Goal: Task Accomplishment & Management: Use online tool/utility

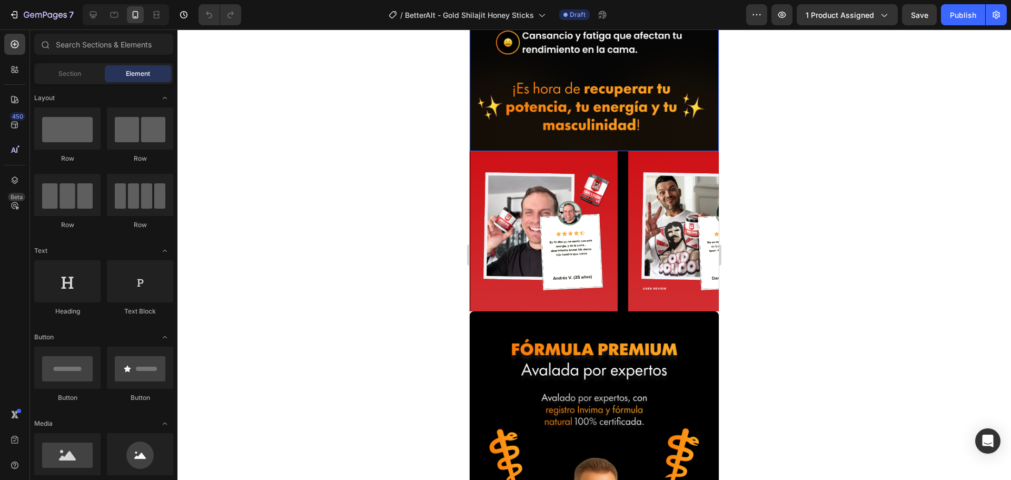
scroll to position [2000, 0]
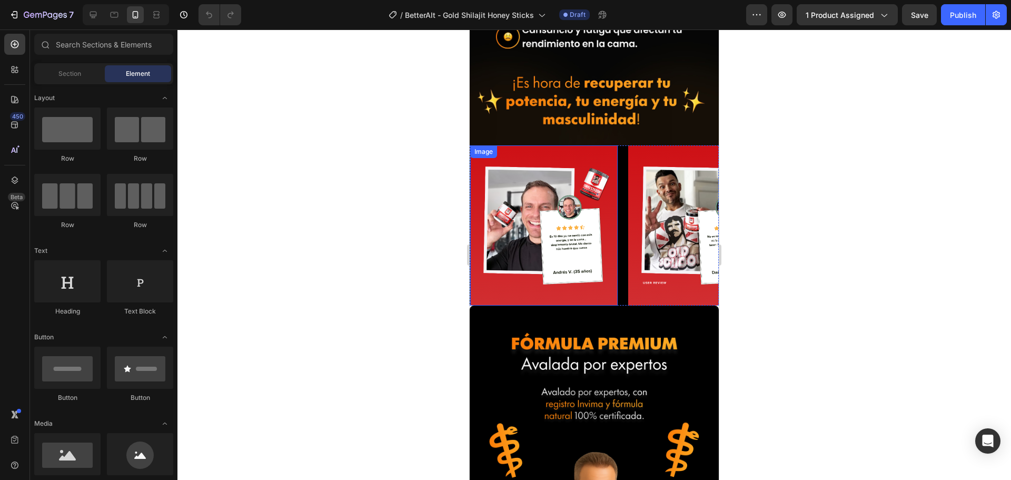
click at [537, 207] on img at bounding box center [543, 225] width 147 height 147
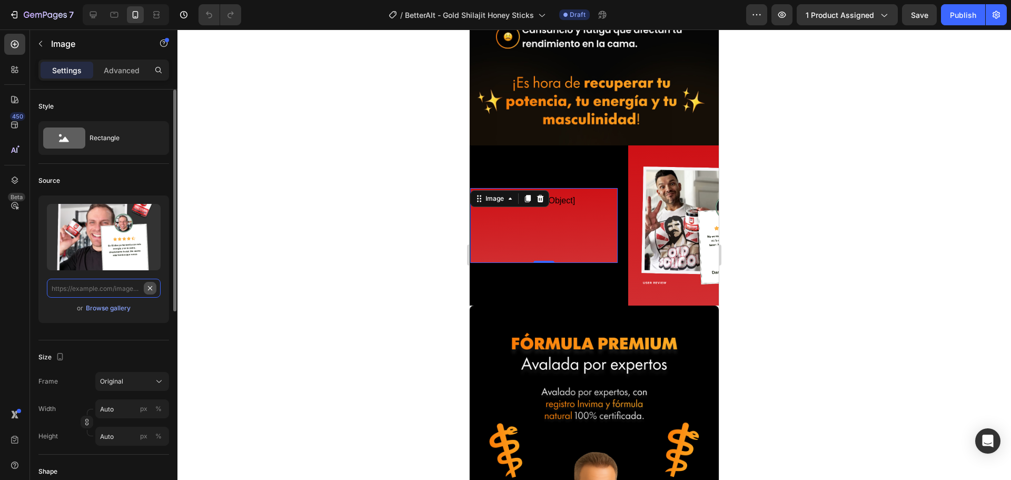
scroll to position [0, 0]
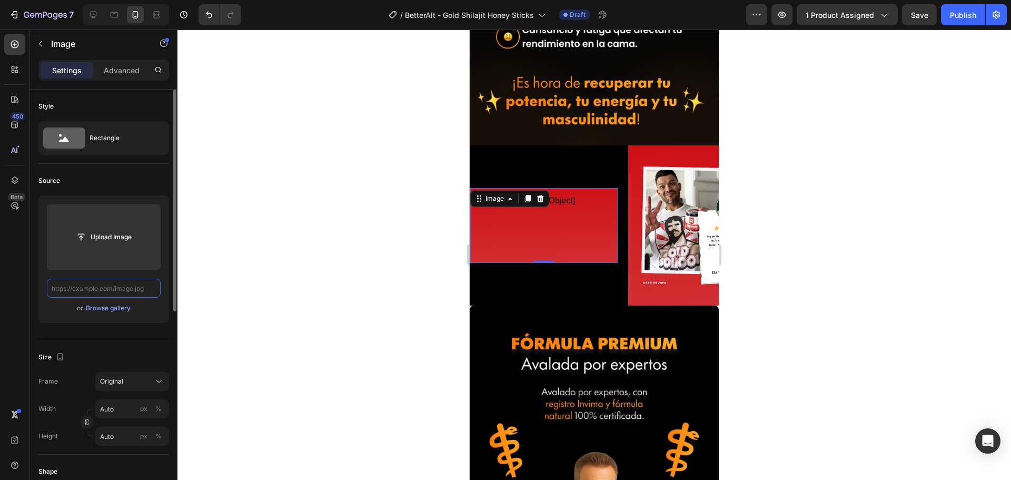
paste input "[URL][DOMAIN_NAME]"
type input "[URL][DOMAIN_NAME]"
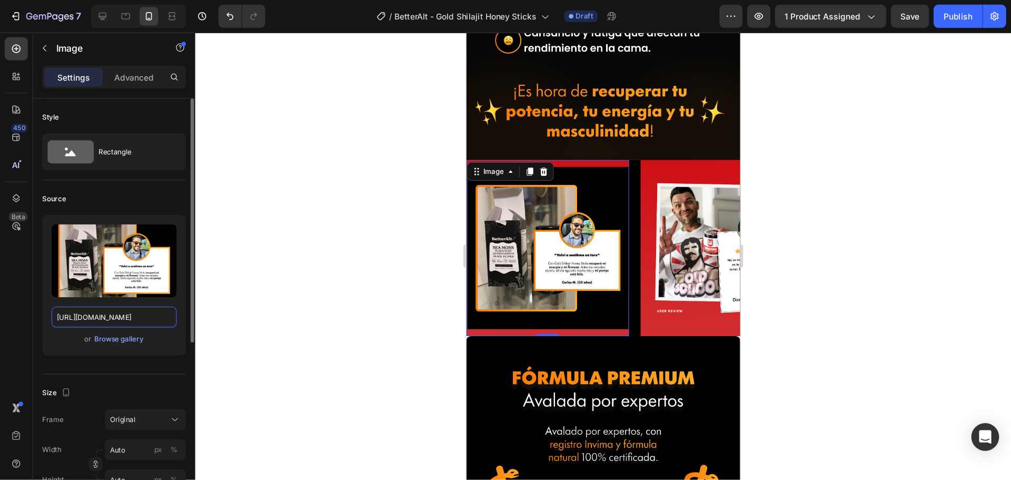
scroll to position [0, 8]
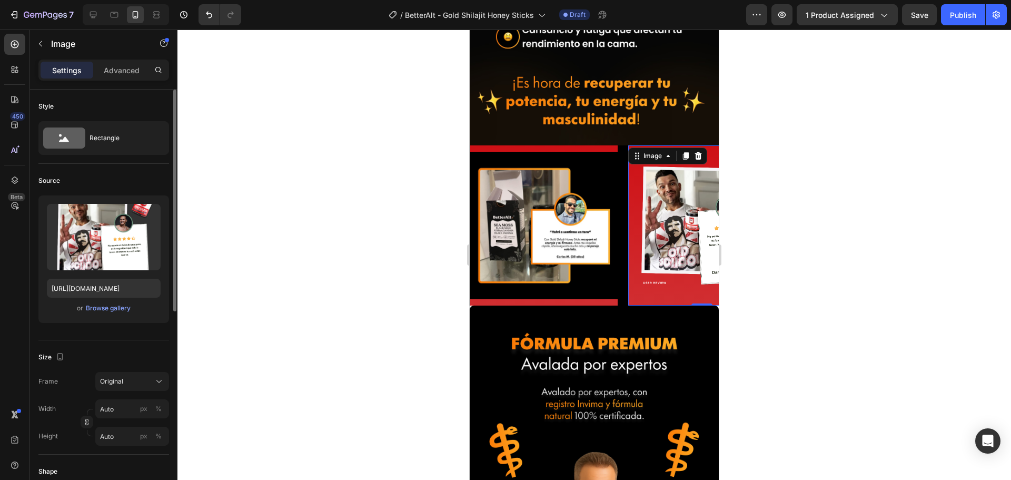
click at [669, 235] on img at bounding box center [701, 225] width 147 height 147
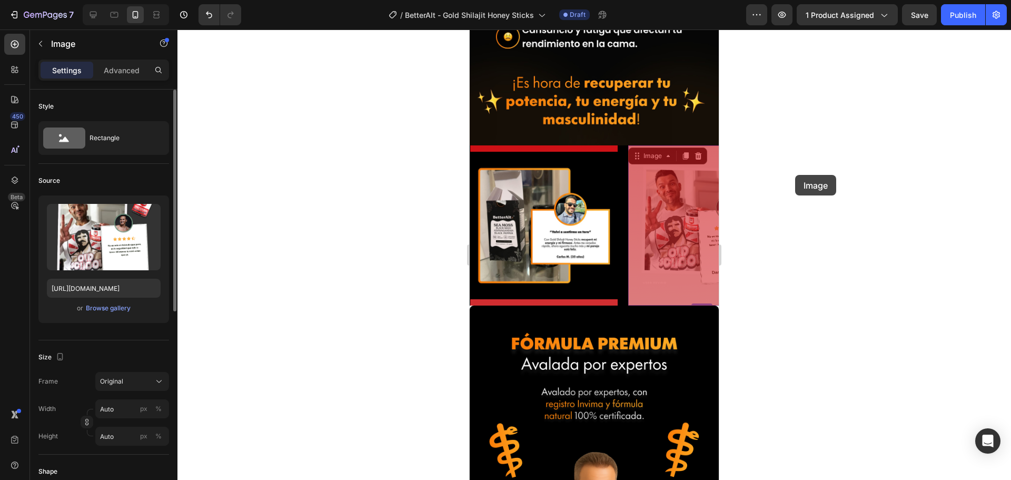
click at [795, 175] on div at bounding box center [593, 254] width 833 height 450
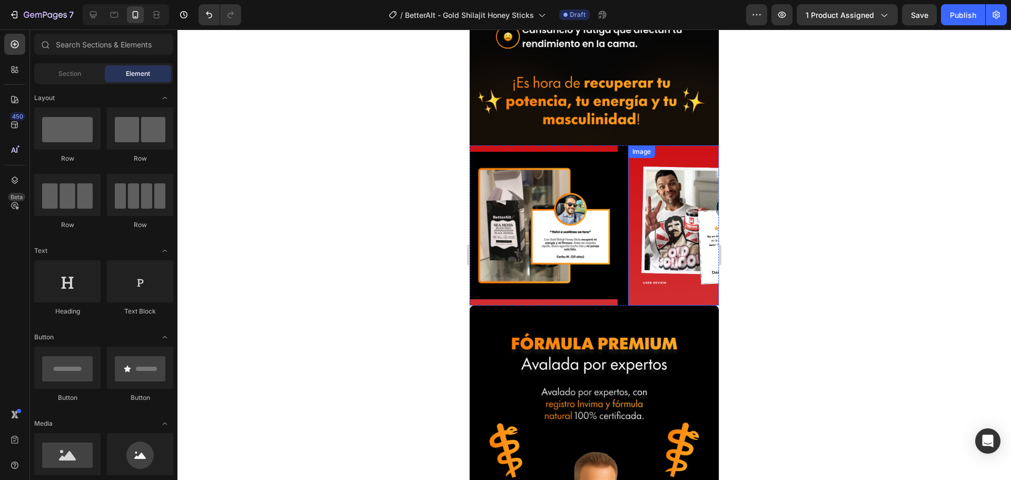
click at [669, 174] on img at bounding box center [701, 225] width 147 height 147
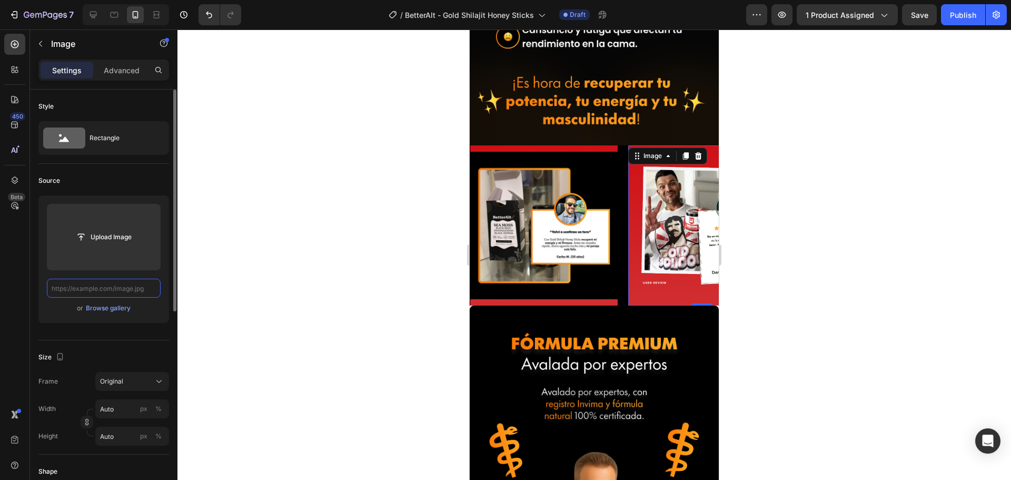
scroll to position [0, 0]
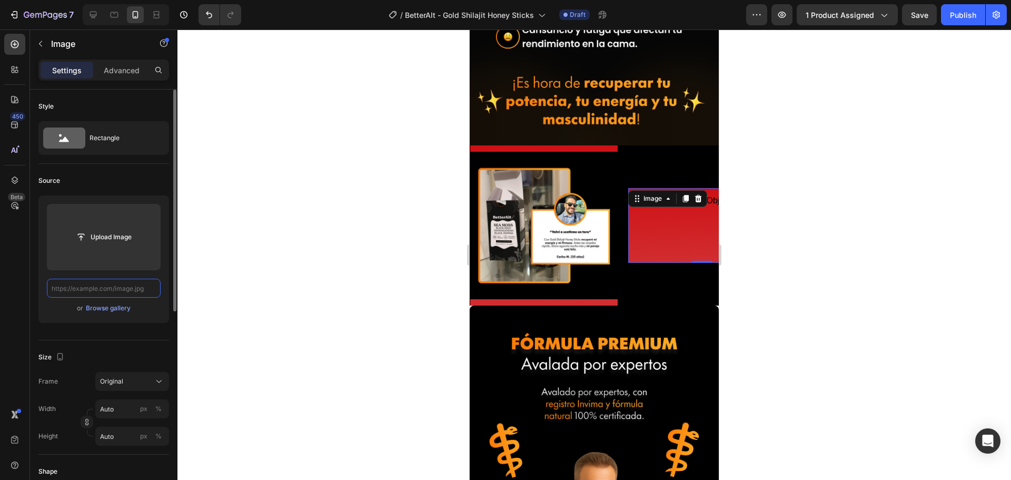
paste input "[URL][DOMAIN_NAME]"
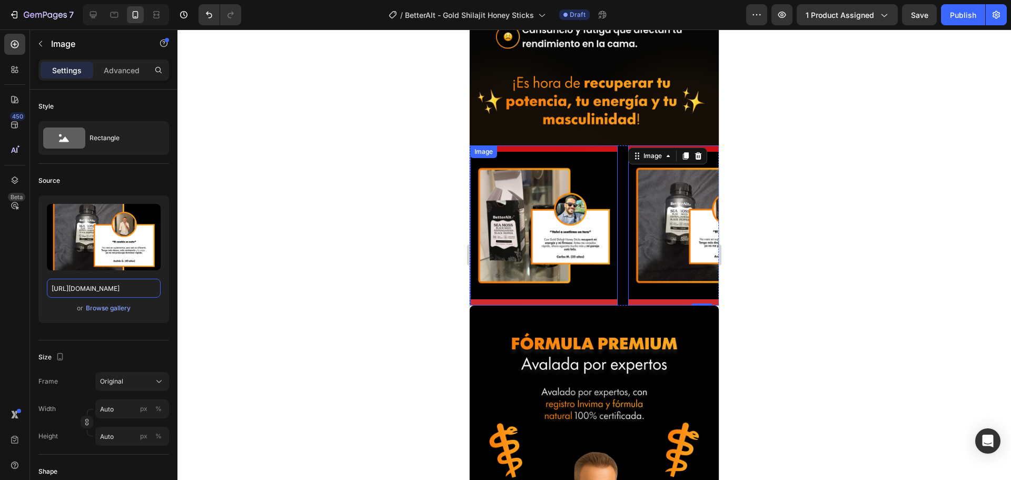
type input "[URL][DOMAIN_NAME]"
click at [301, 238] on div at bounding box center [593, 254] width 833 height 450
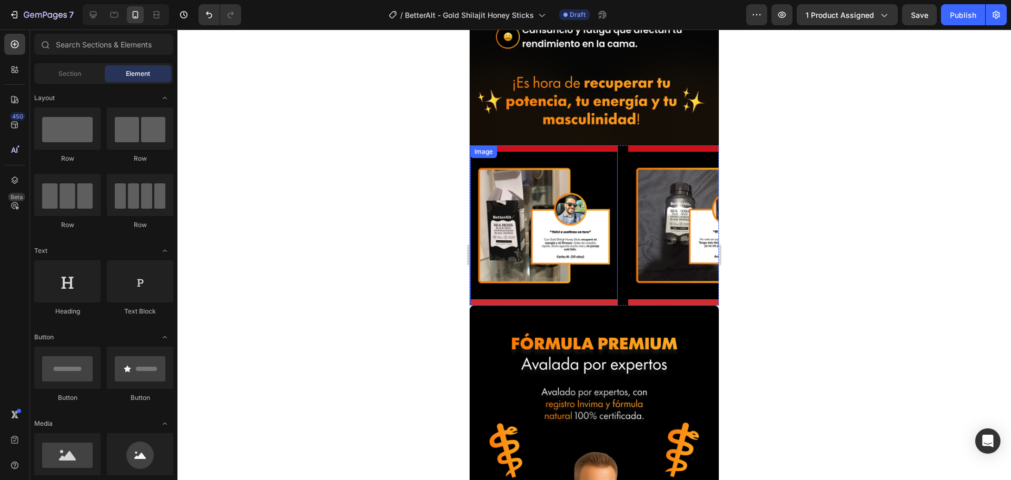
click at [524, 152] on img at bounding box center [543, 225] width 147 height 147
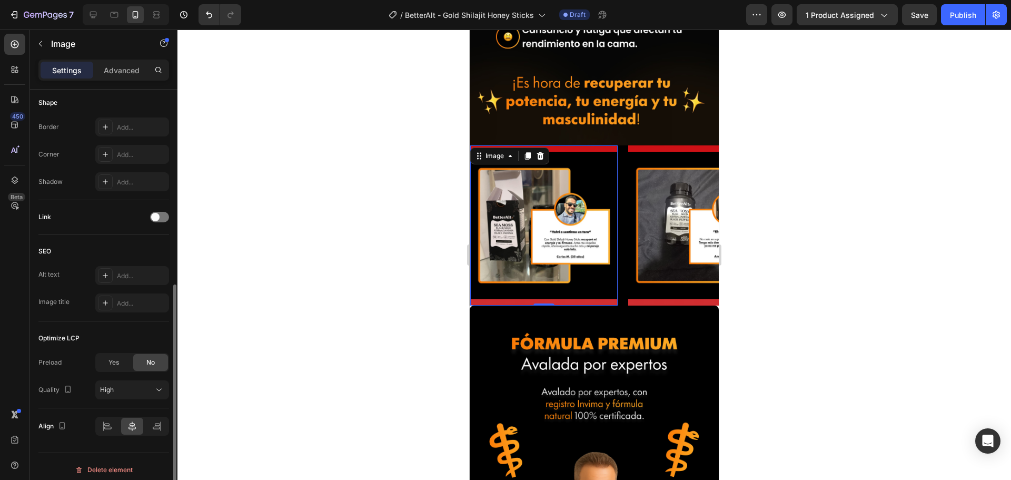
scroll to position [53, 0]
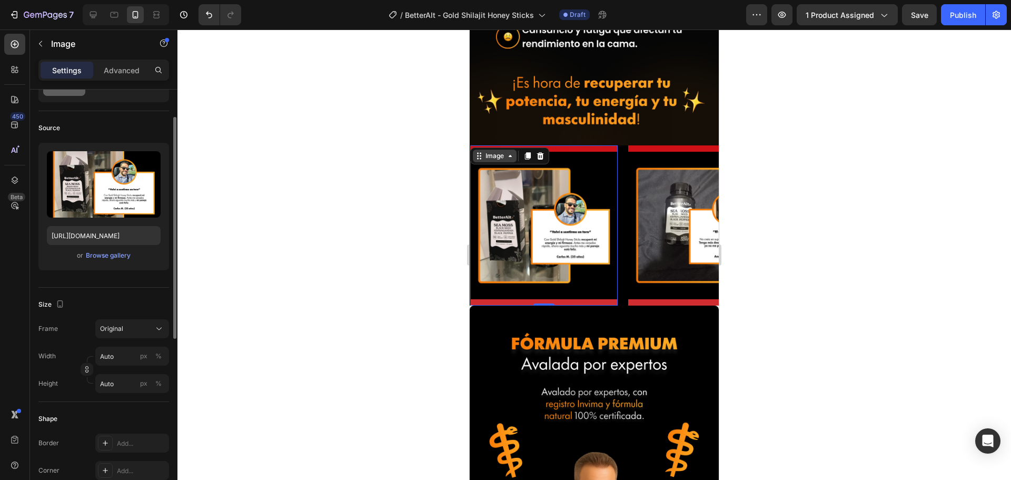
click at [500, 151] on div "Image" at bounding box center [494, 155] width 23 height 9
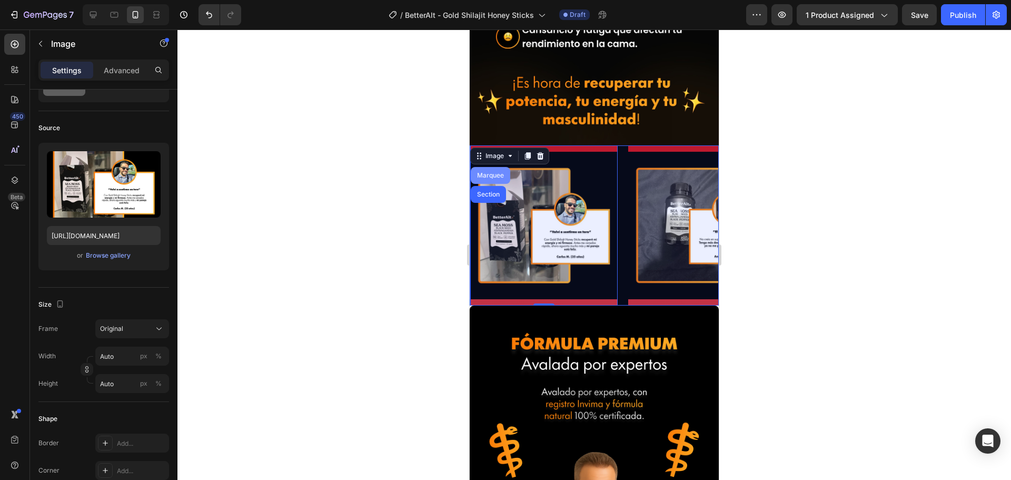
click at [495, 172] on div "Marquee" at bounding box center [490, 175] width 31 height 6
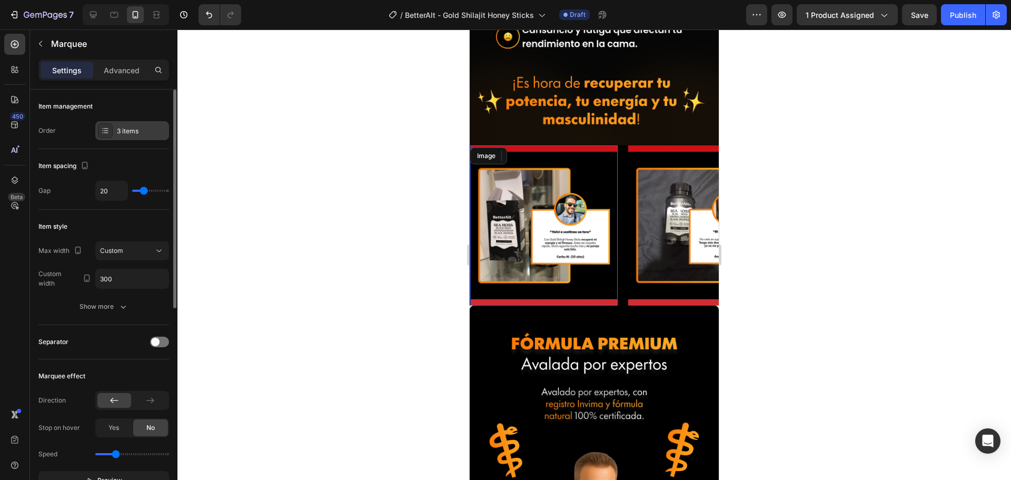
click at [130, 132] on div "3 items" at bounding box center [141, 130] width 49 height 9
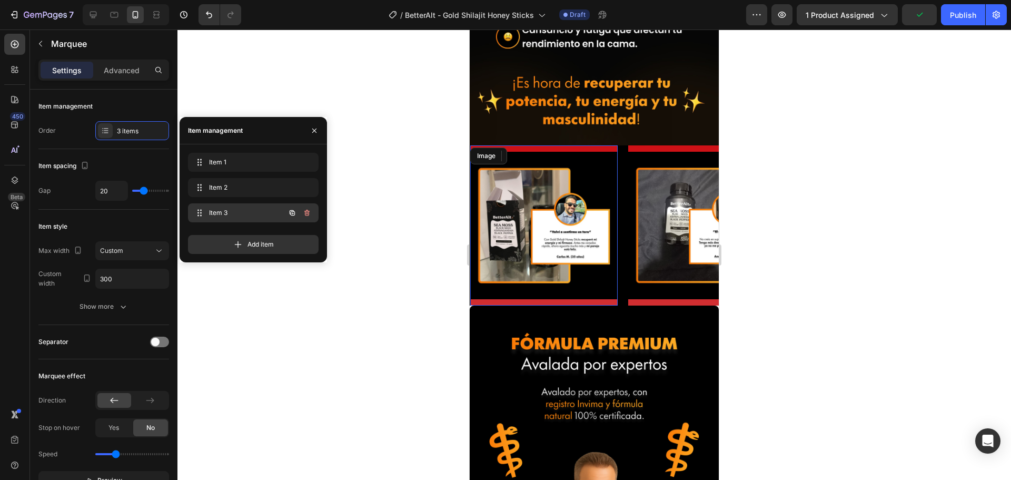
click at [217, 208] on span "Item 3" at bounding box center [238, 212] width 59 height 9
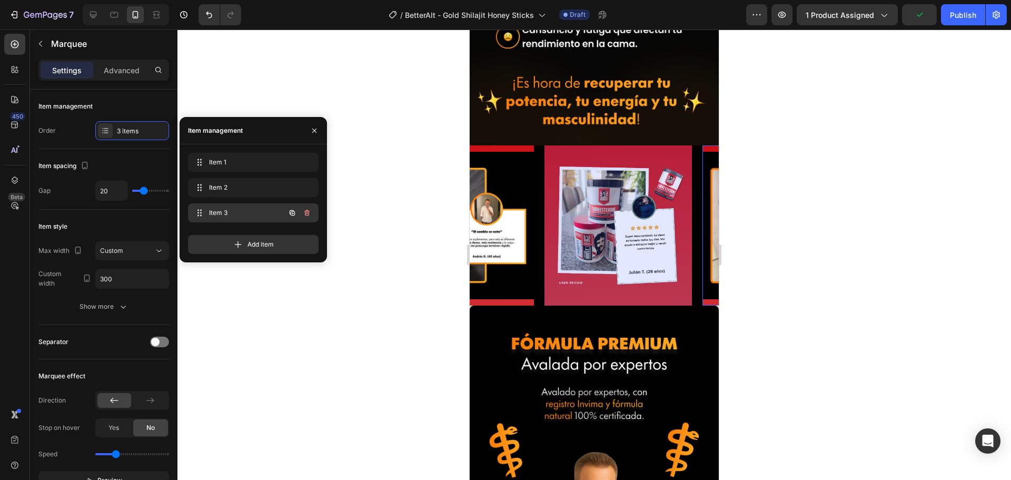
scroll to position [0, 270]
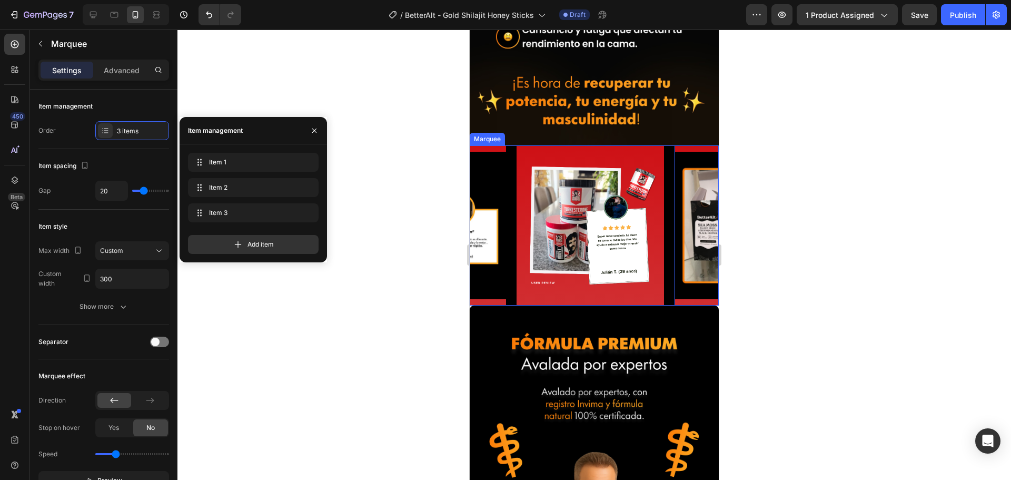
click at [585, 176] on img at bounding box center [589, 225] width 147 height 147
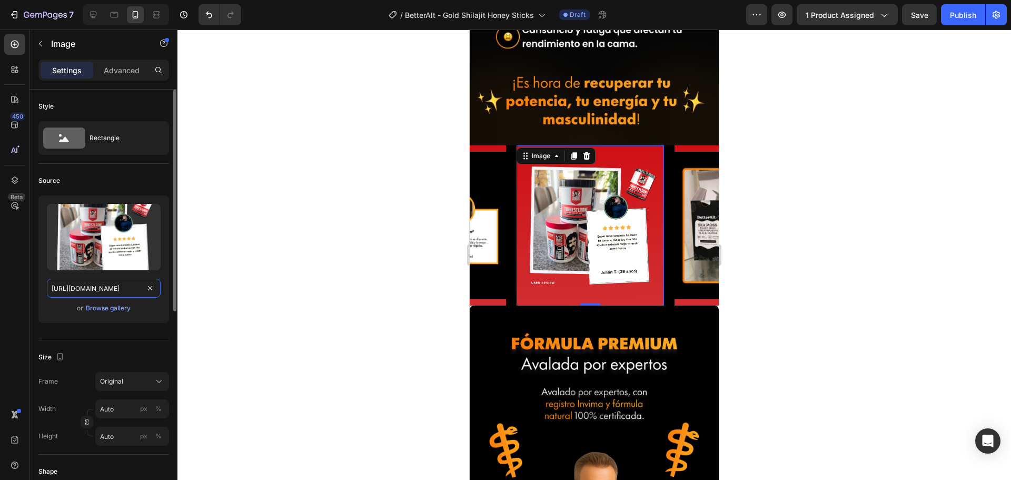
click at [138, 291] on input "[URL][DOMAIN_NAME]" at bounding box center [104, 287] width 114 height 19
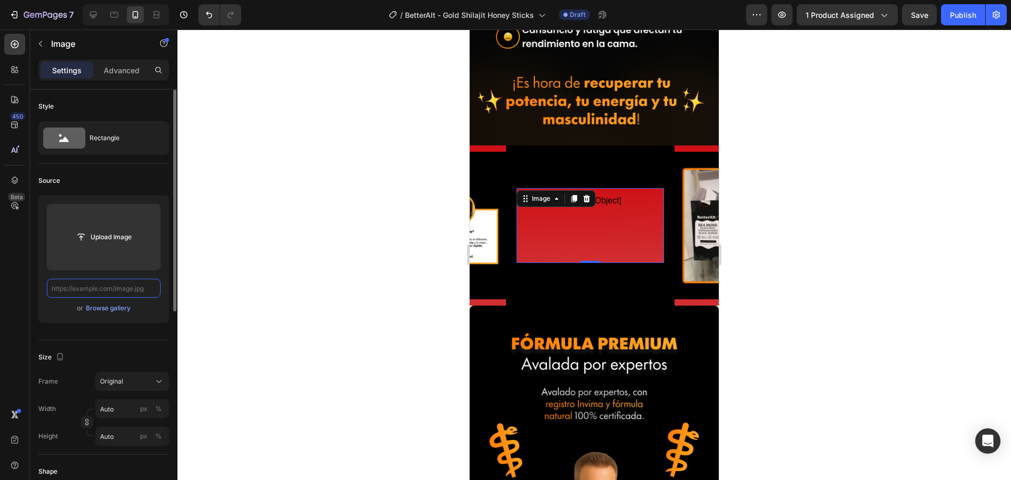
paste input "[URL][DOMAIN_NAME]"
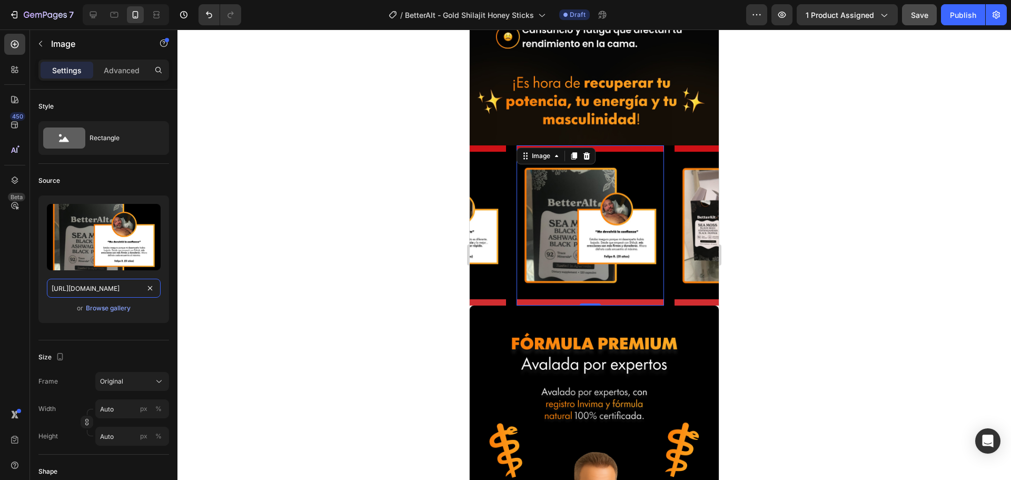
type input "[URL][DOMAIN_NAME]"
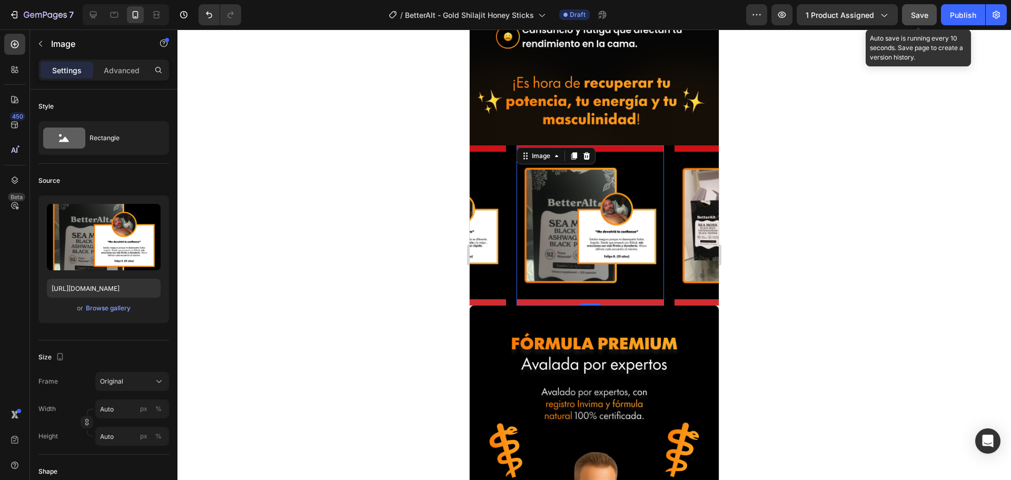
click at [911, 15] on span "Save" at bounding box center [919, 15] width 17 height 9
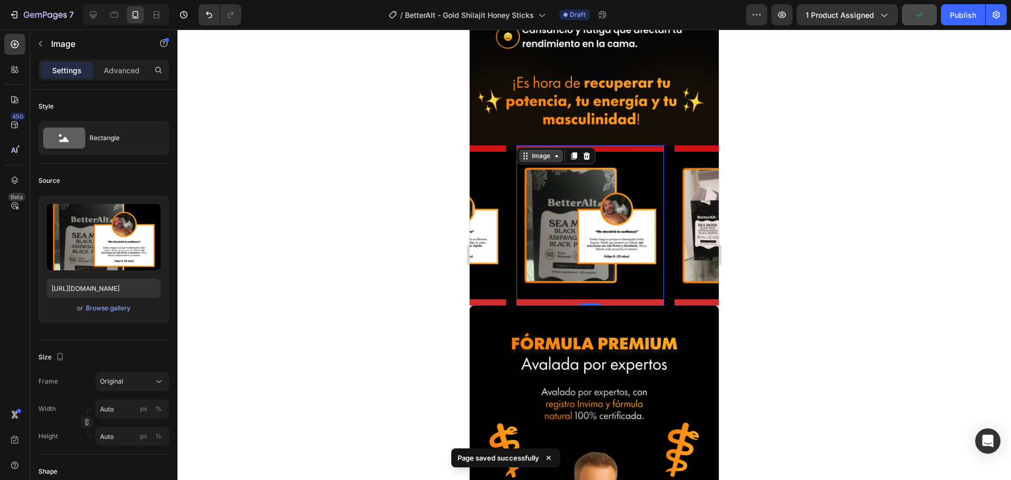
click at [547, 151] on div "Image" at bounding box center [541, 155] width 23 height 9
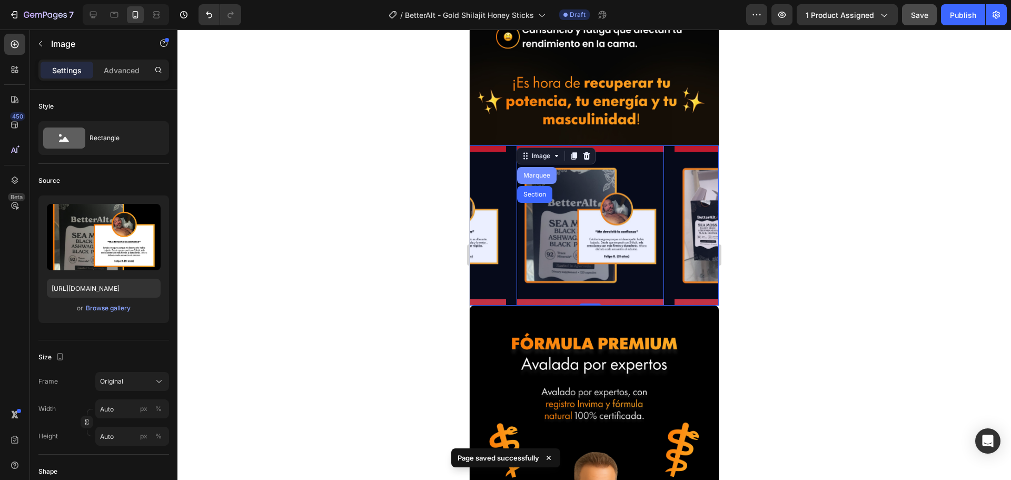
click at [532, 168] on div "Marquee" at bounding box center [536, 175] width 39 height 17
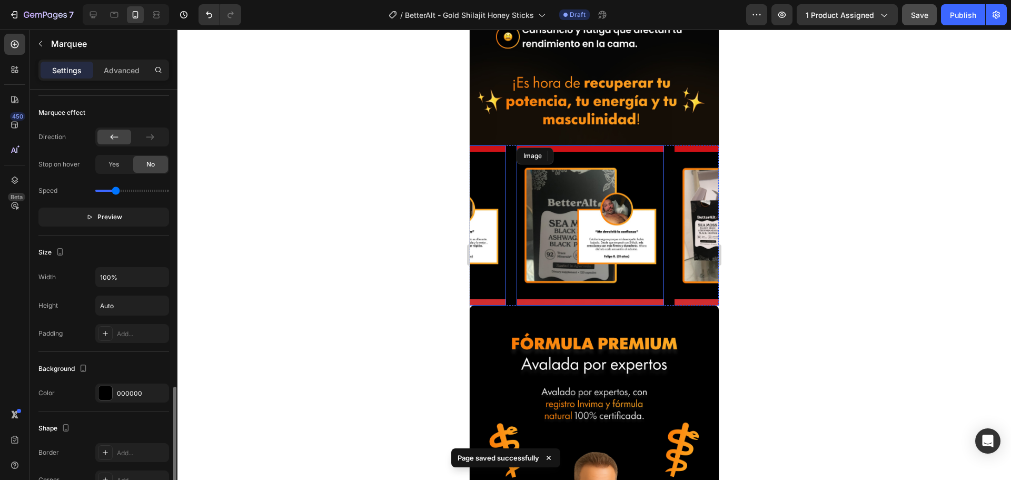
scroll to position [387, 0]
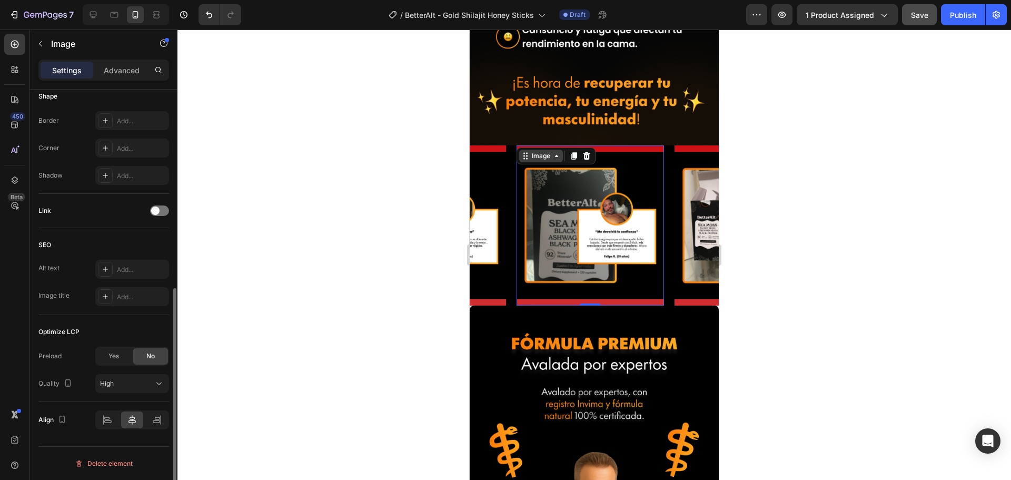
click at [537, 151] on div "Image" at bounding box center [541, 155] width 23 height 9
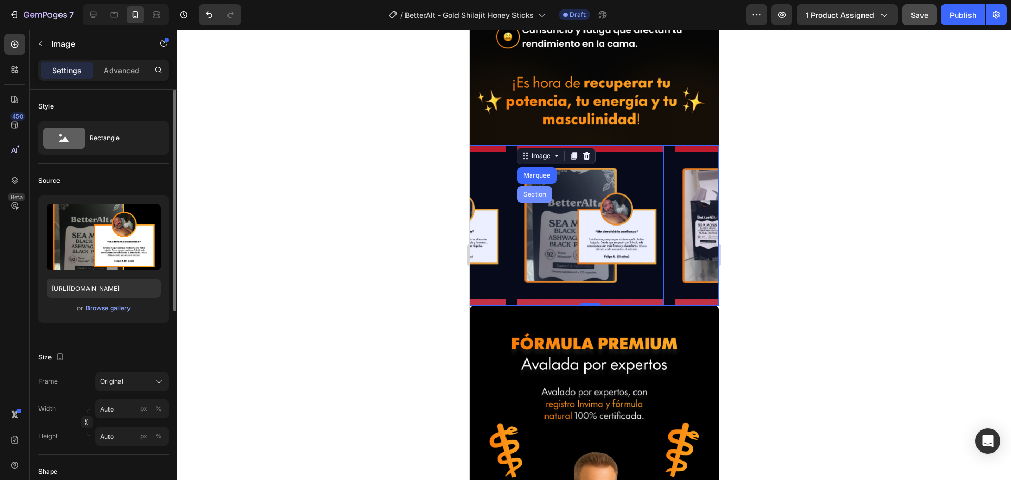
click at [530, 186] on div "Section" at bounding box center [534, 194] width 35 height 17
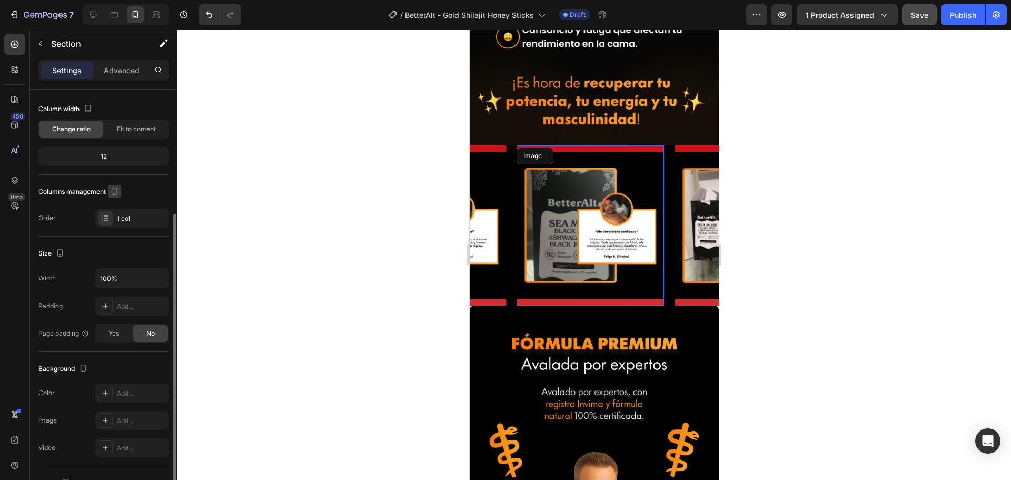
scroll to position [195, 0]
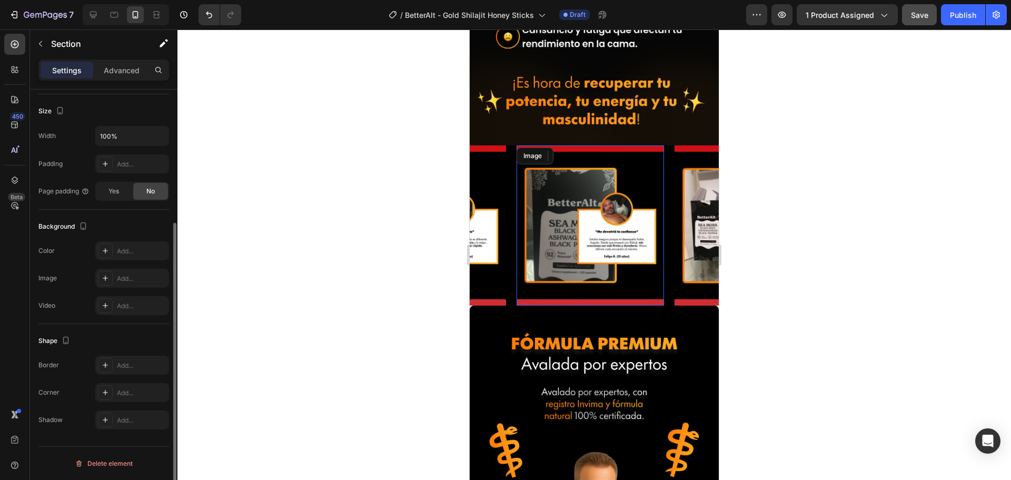
click at [596, 145] on div "Image" at bounding box center [589, 225] width 147 height 160
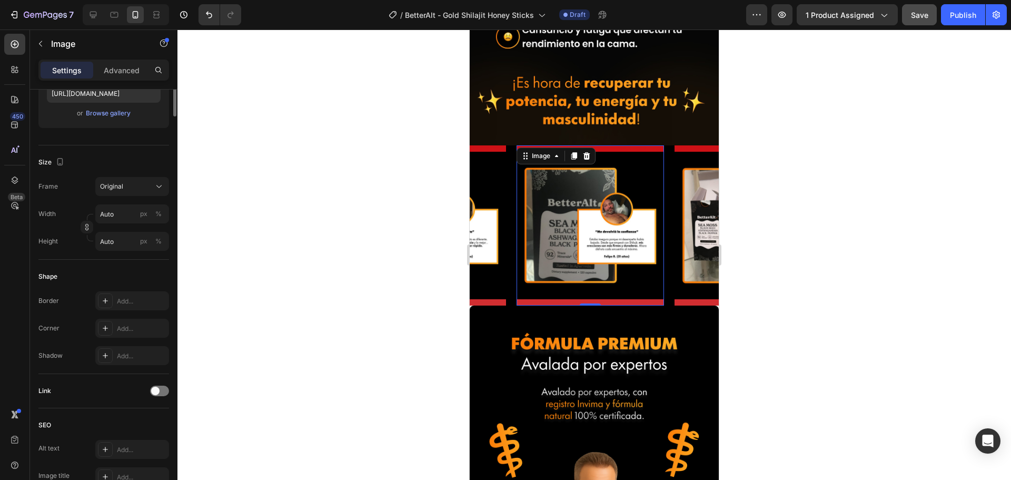
scroll to position [0, 0]
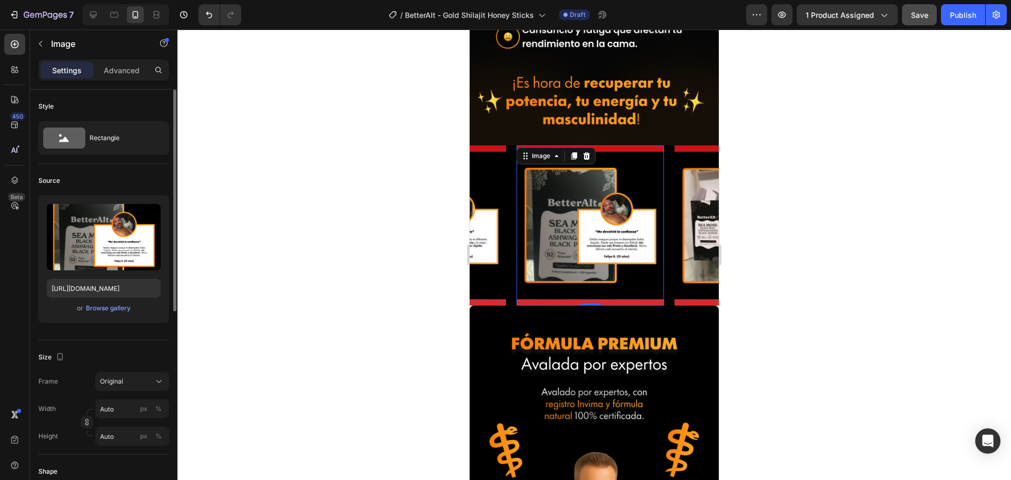
click at [596, 145] on div "Image 0" at bounding box center [589, 225] width 147 height 160
click at [618, 152] on img at bounding box center [589, 225] width 147 height 147
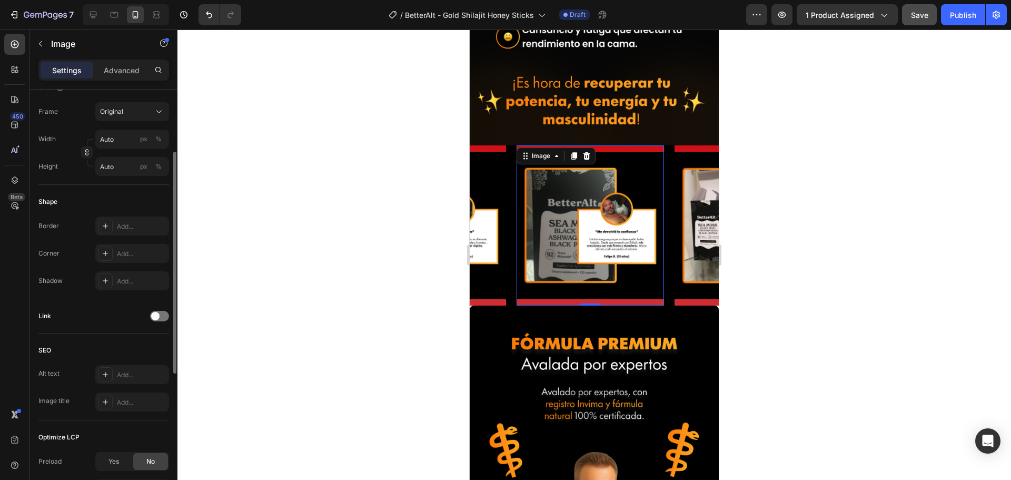
scroll to position [164, 0]
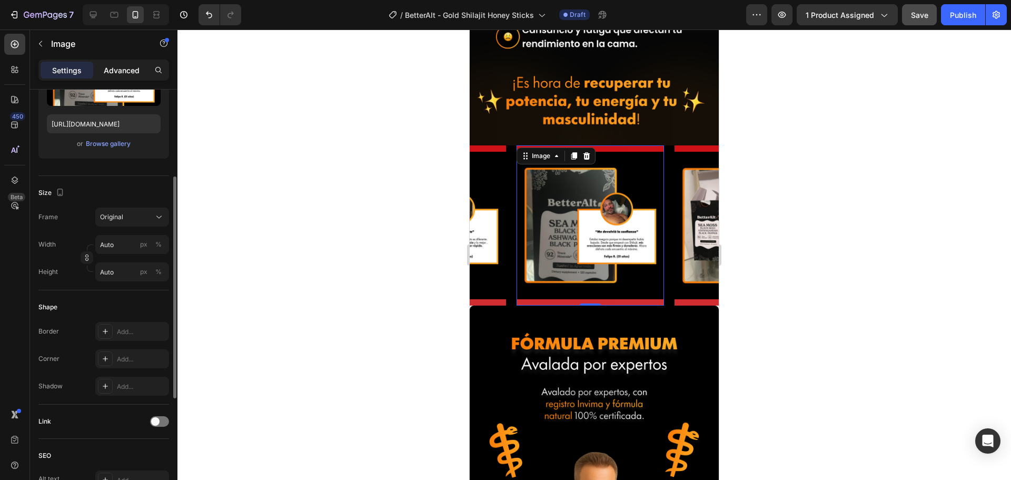
click at [132, 73] on p "Advanced" at bounding box center [122, 70] width 36 height 11
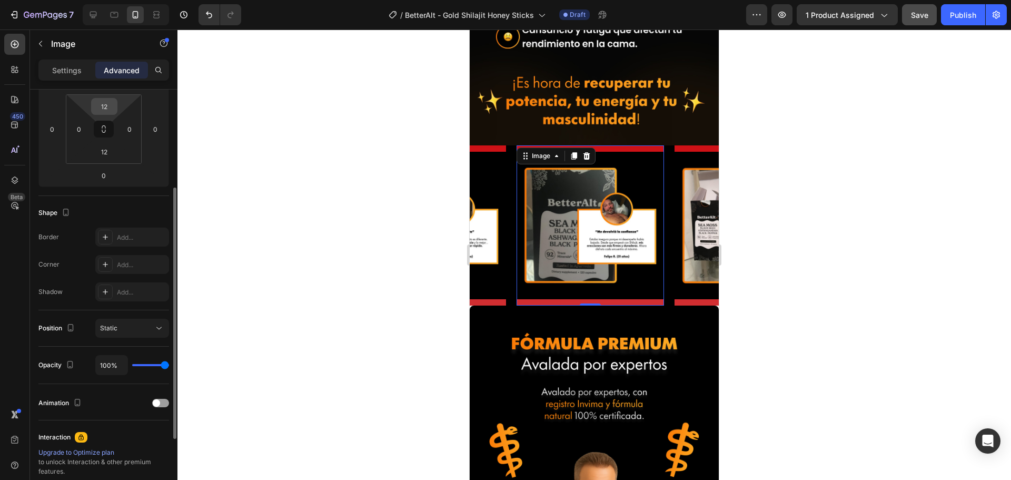
click at [104, 105] on input "12" at bounding box center [104, 106] width 21 height 16
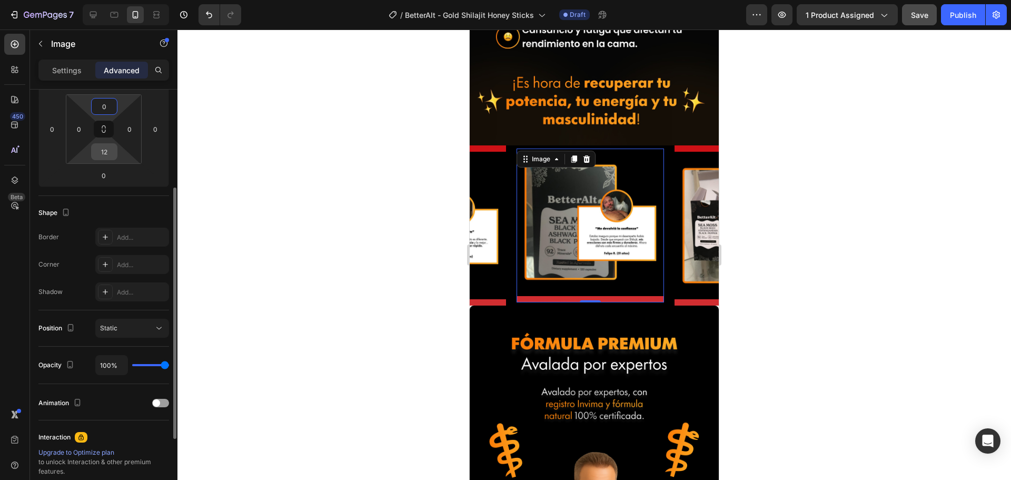
type input "0"
click at [109, 159] on input "12" at bounding box center [104, 152] width 21 height 16
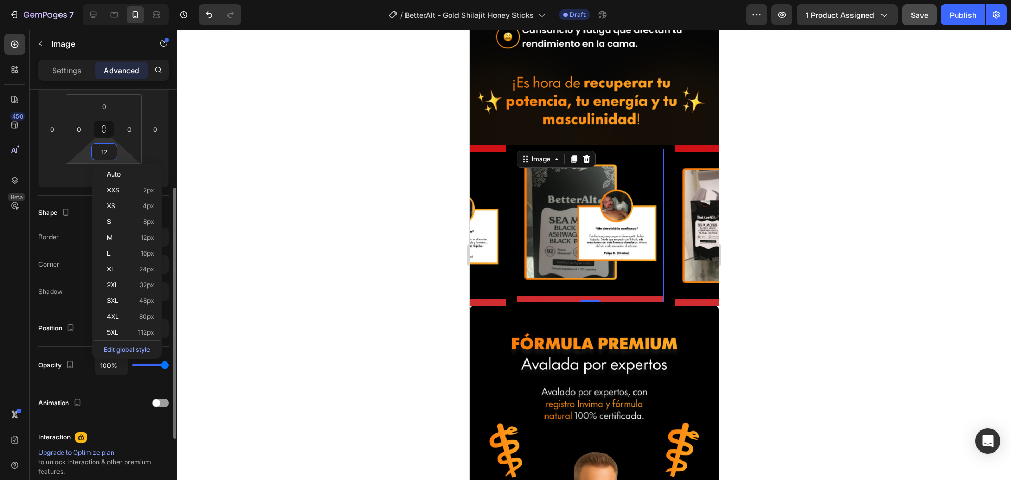
type input "0"
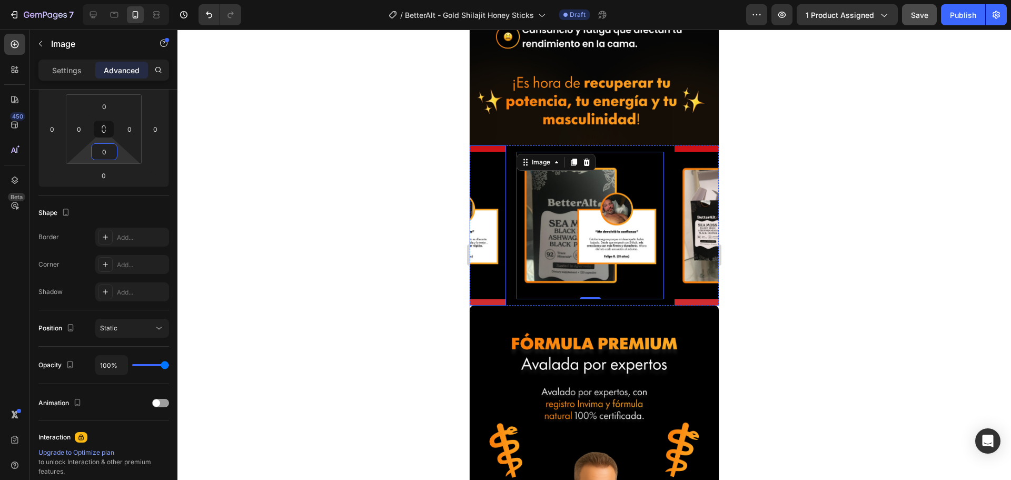
click at [491, 174] on img at bounding box center [431, 225] width 147 height 147
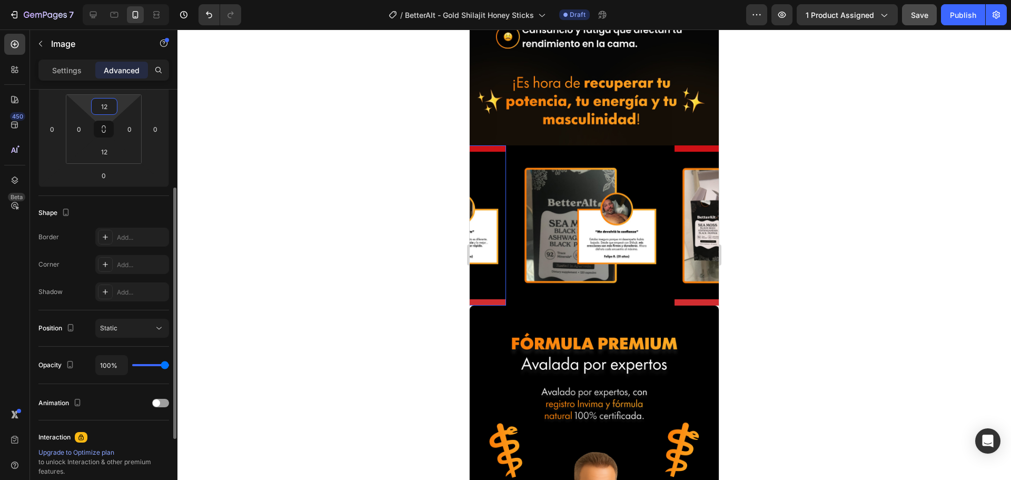
click at [112, 109] on input "12" at bounding box center [104, 106] width 21 height 16
type input "0"
click at [108, 149] on input "12" at bounding box center [104, 152] width 21 height 16
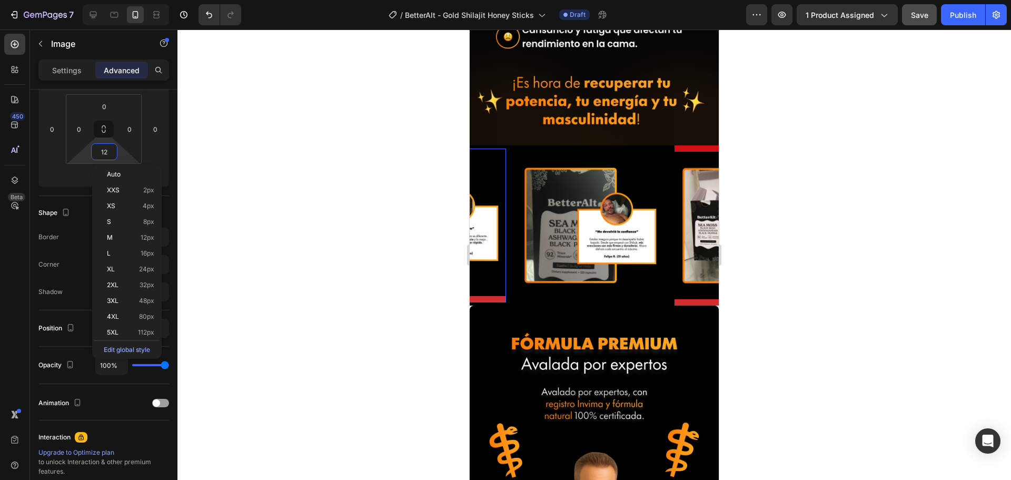
type input "0"
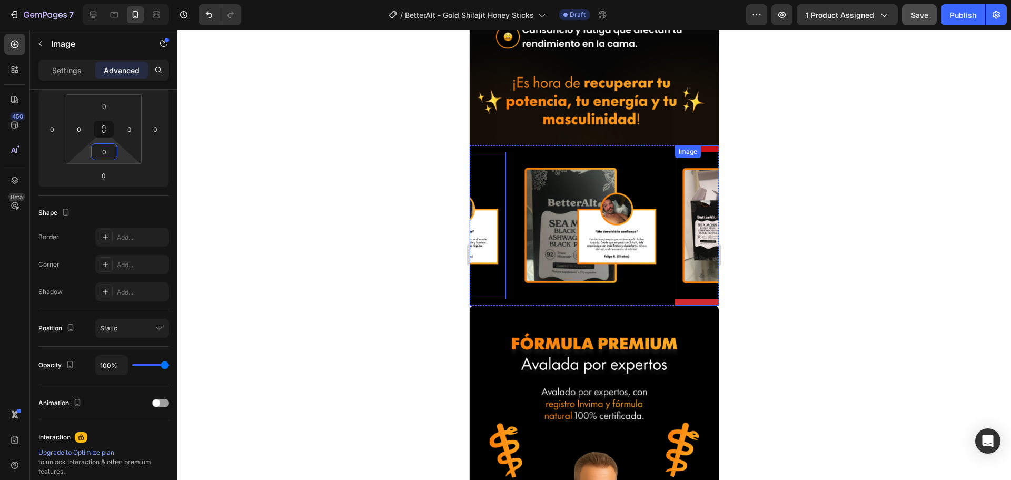
click at [699, 203] on img at bounding box center [747, 225] width 147 height 147
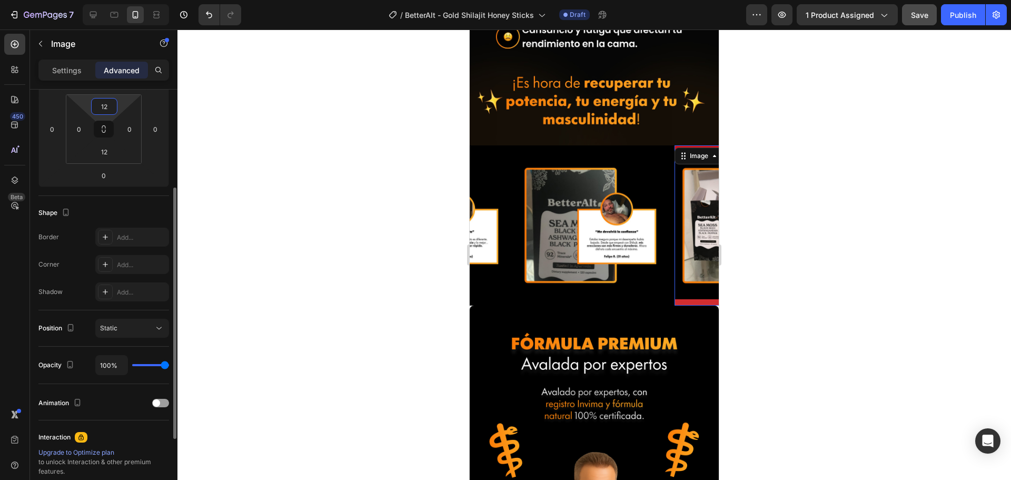
click at [111, 111] on input "12" at bounding box center [104, 106] width 21 height 16
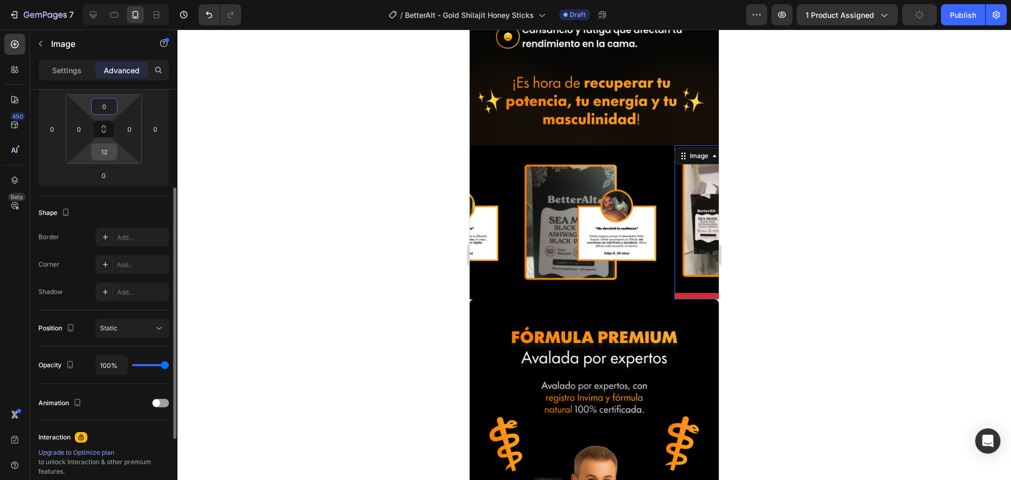
type input "0"
click at [101, 153] on input "12" at bounding box center [104, 152] width 21 height 16
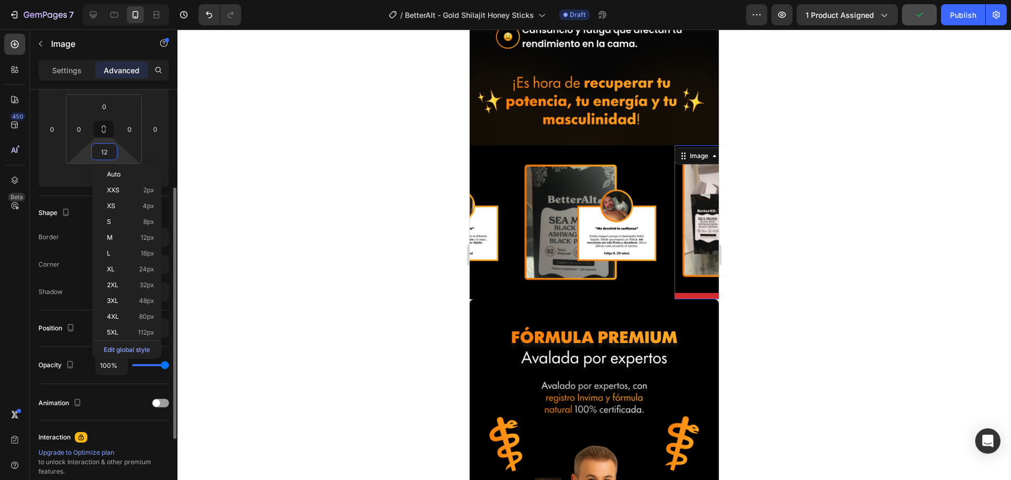
type input "0"
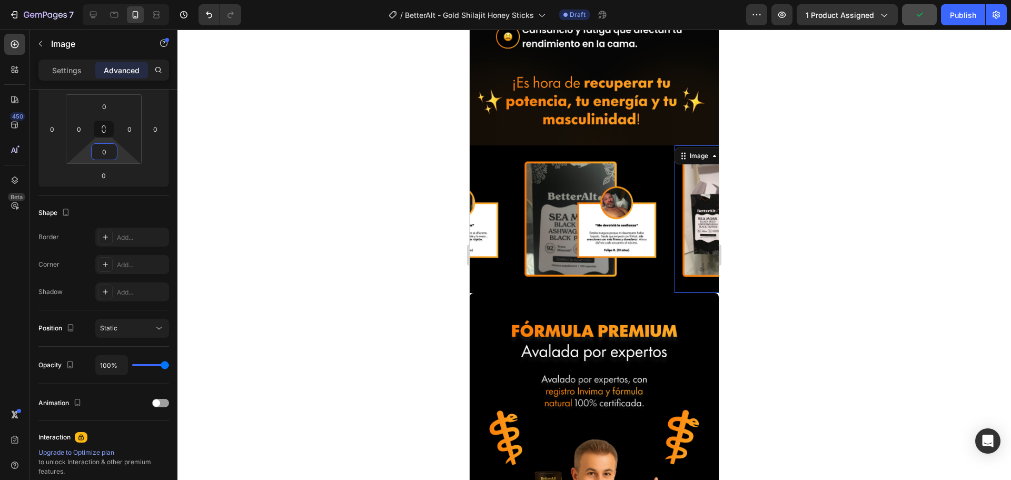
click at [251, 147] on div at bounding box center [593, 254] width 833 height 450
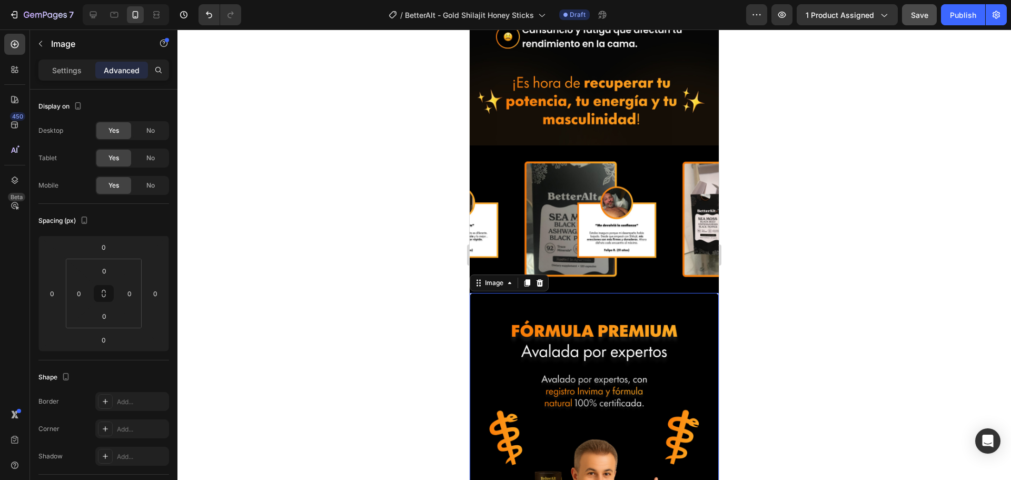
click at [543, 312] on img at bounding box center [594, 480] width 249 height 374
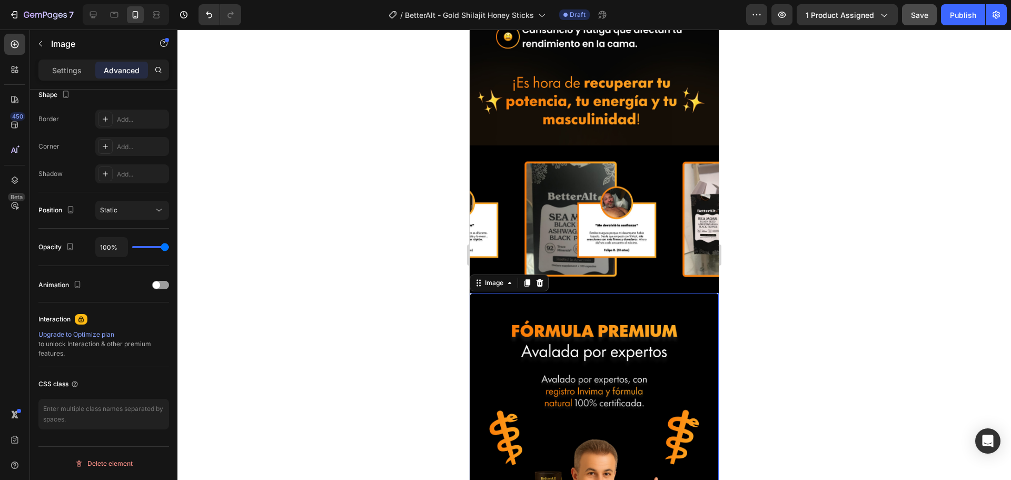
scroll to position [0, 0]
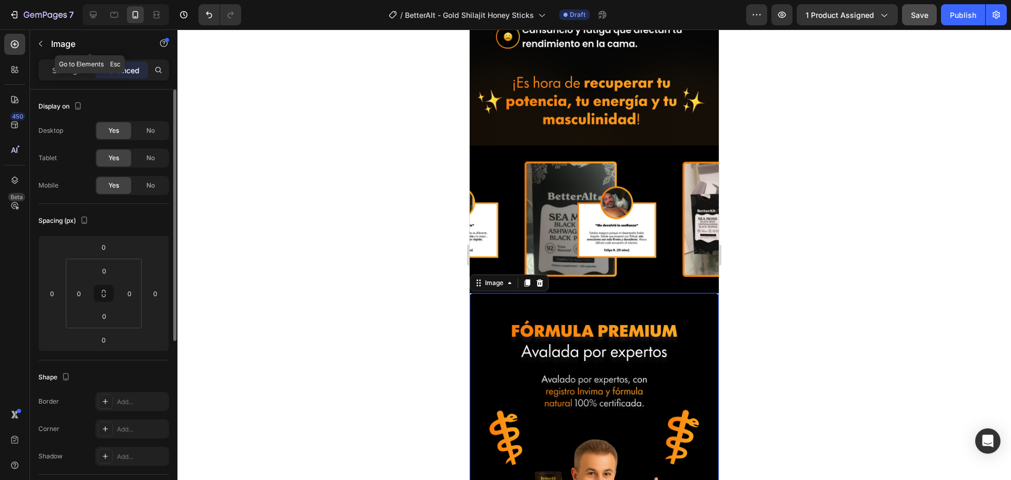
click at [65, 58] on div "Image" at bounding box center [90, 44] width 120 height 30
click at [62, 69] on p "Settings" at bounding box center [66, 70] width 29 height 11
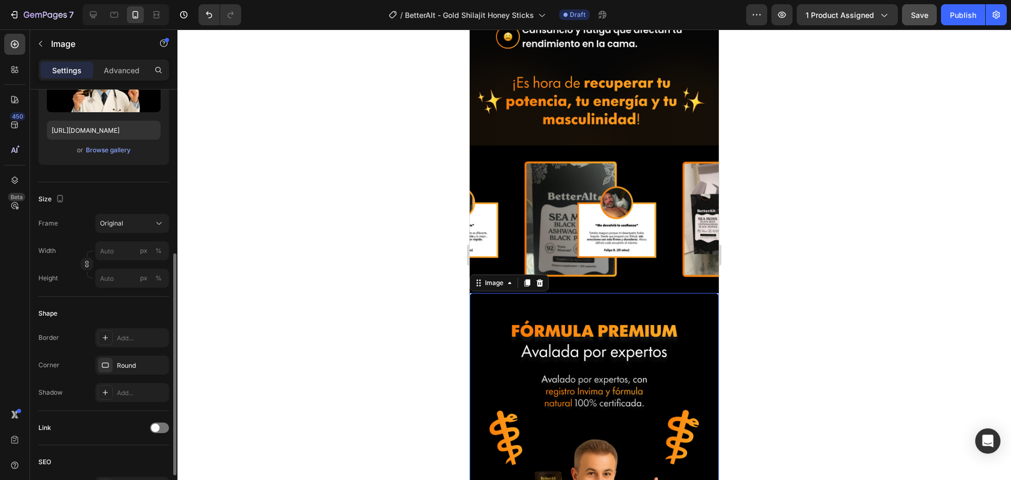
scroll to position [211, 0]
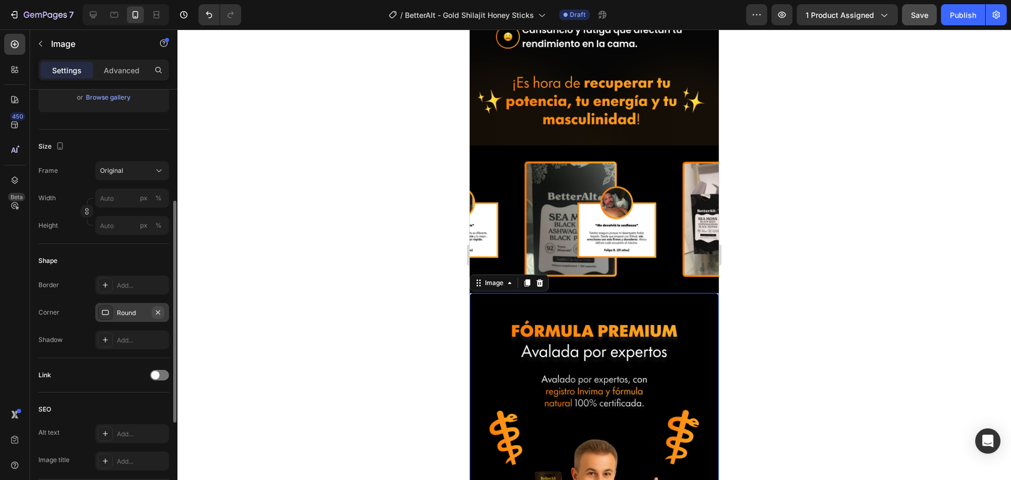
click at [153, 310] on button "button" at bounding box center [158, 312] width 13 height 13
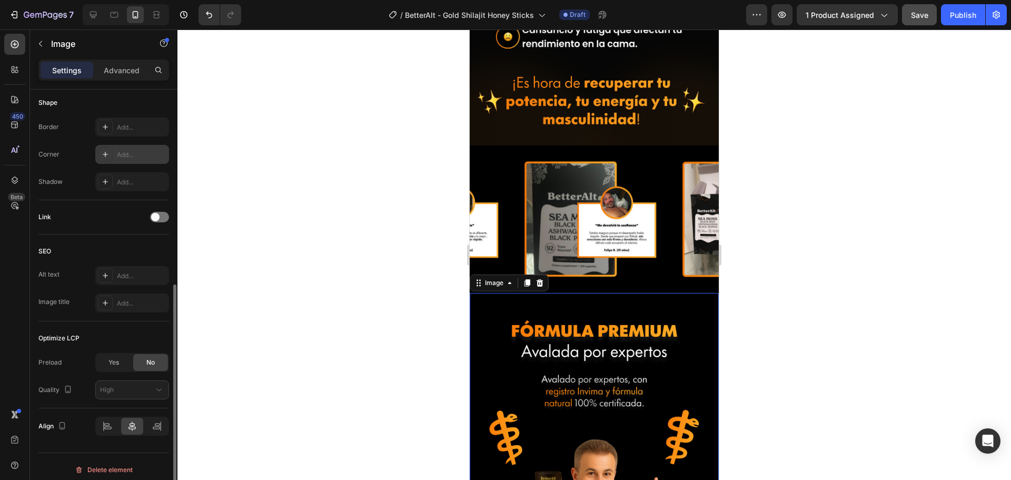
scroll to position [375, 0]
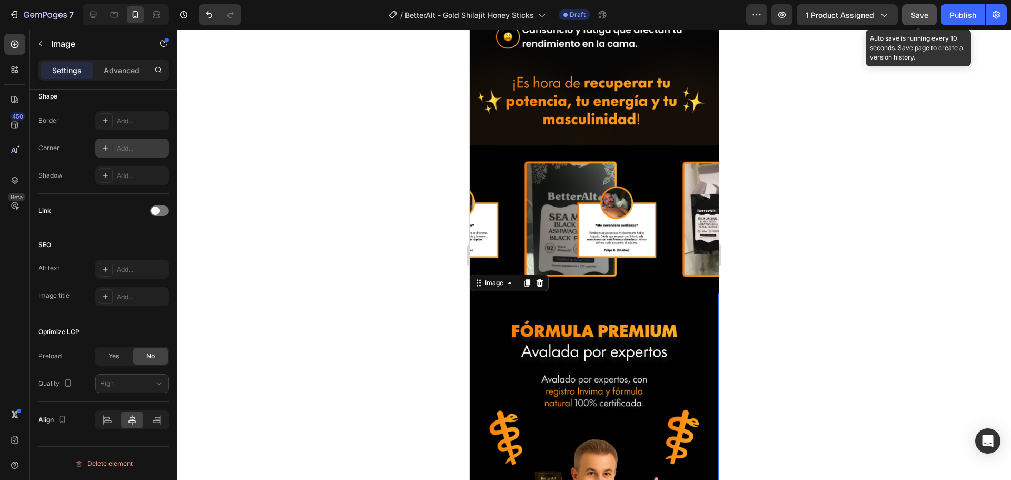
click at [919, 8] on button "Save" at bounding box center [919, 14] width 35 height 21
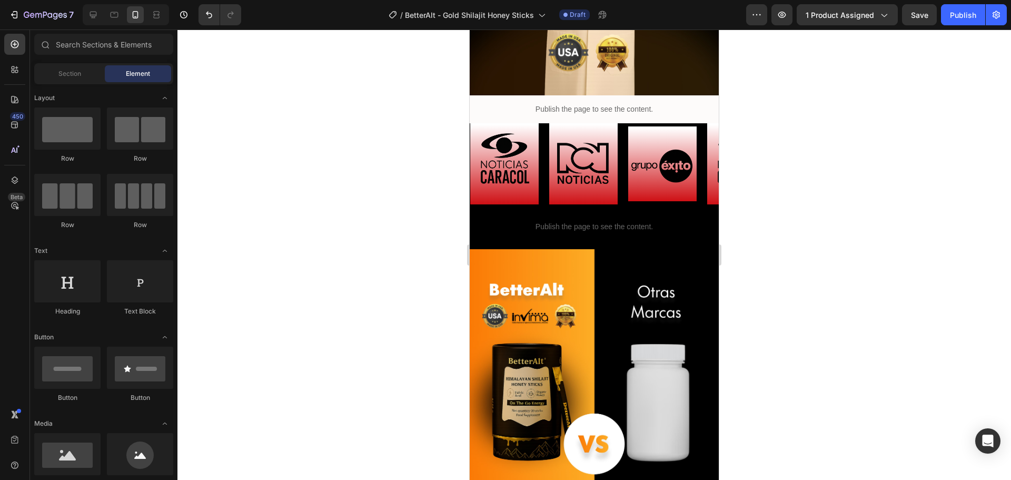
scroll to position [2244, 0]
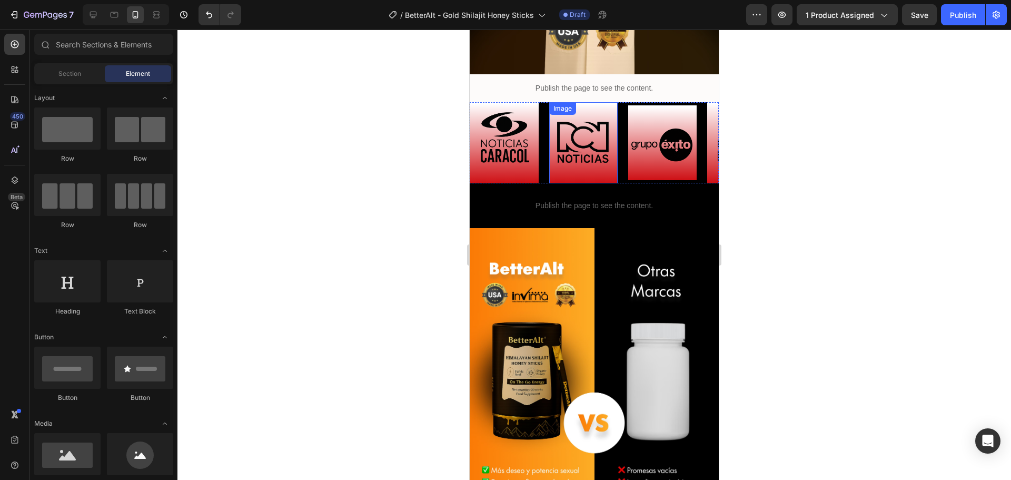
click at [571, 154] on img at bounding box center [583, 142] width 68 height 68
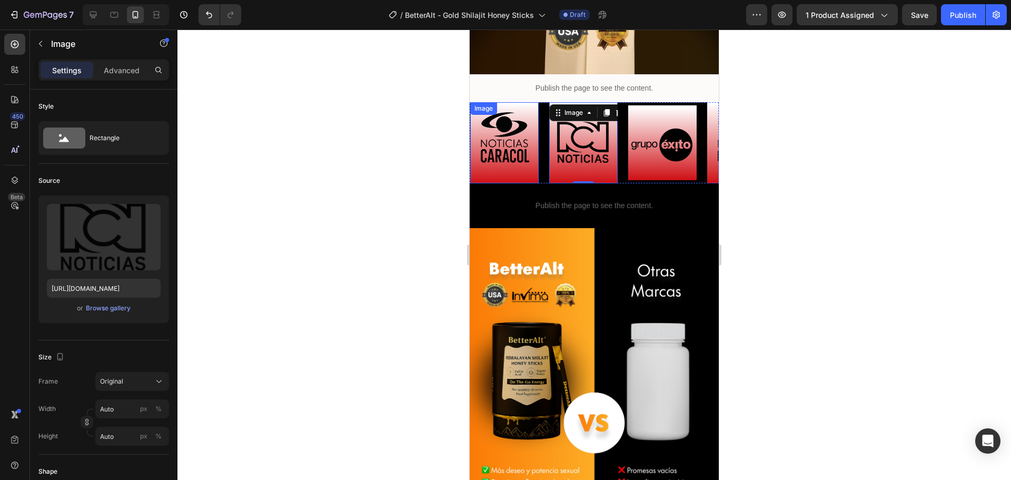
click at [488, 104] on div "Image" at bounding box center [483, 108] width 23 height 9
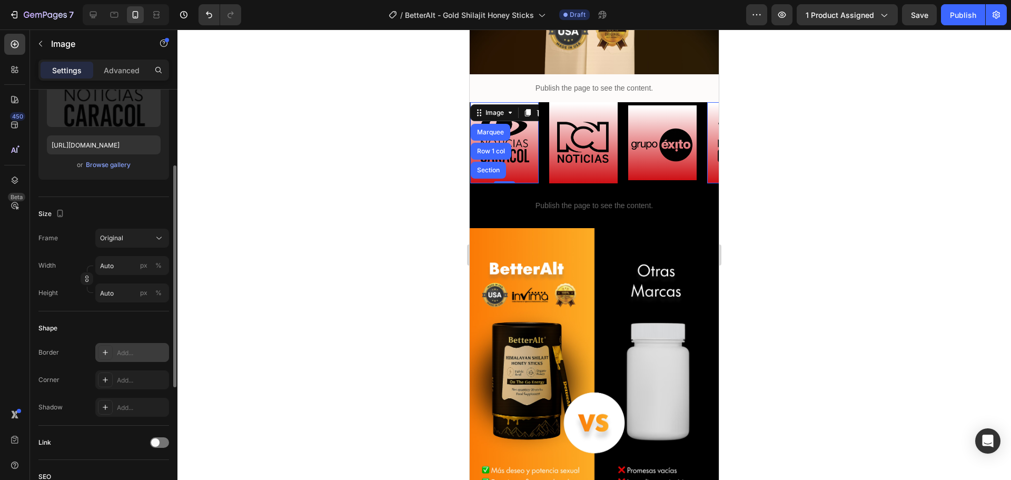
scroll to position [0, 0]
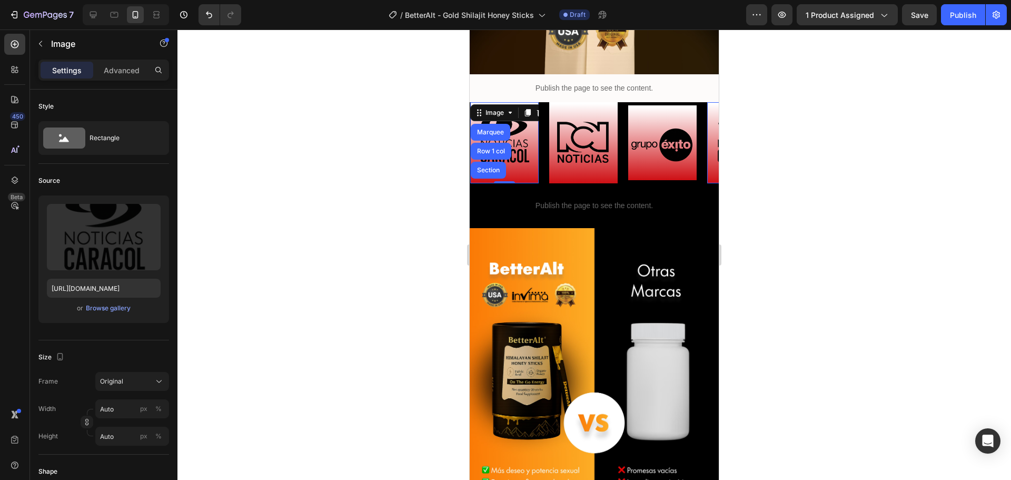
click at [776, 108] on div at bounding box center [593, 254] width 833 height 450
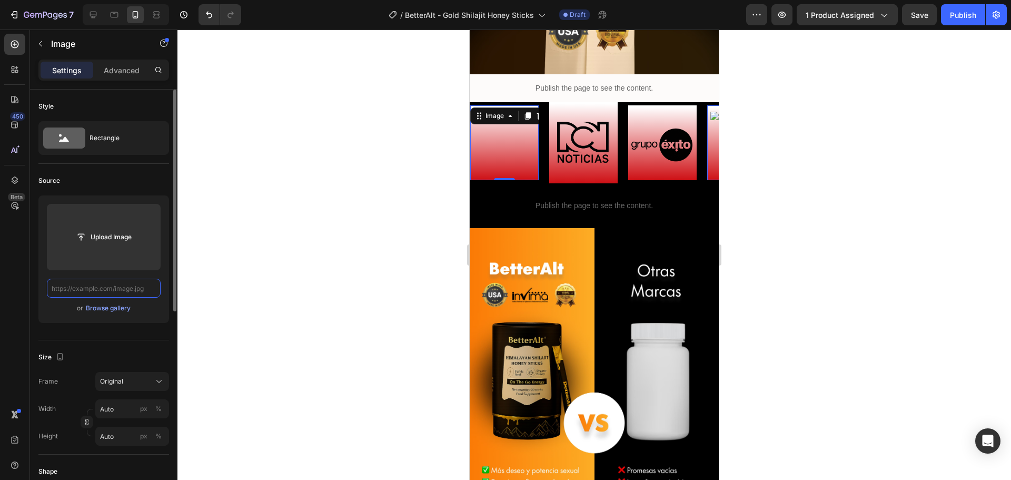
paste input "[URL][DOMAIN_NAME]"
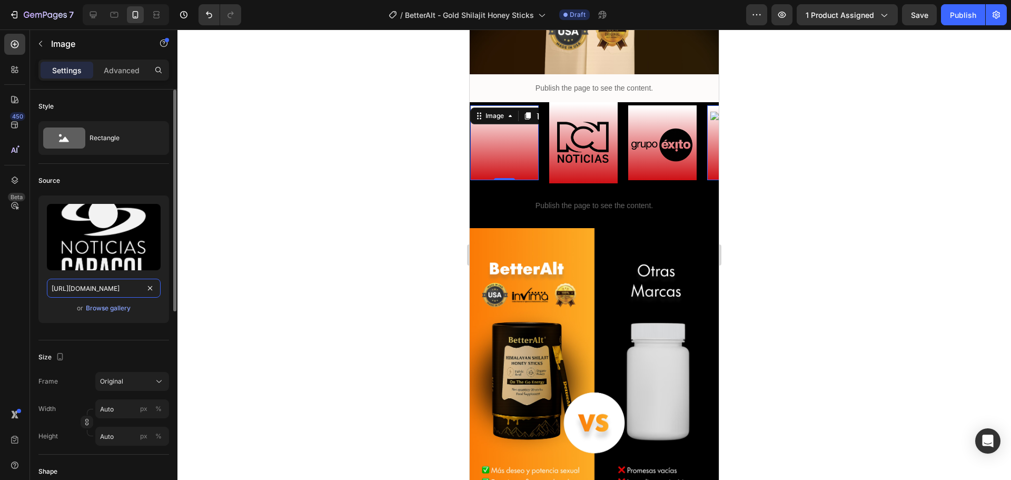
scroll to position [0, 11]
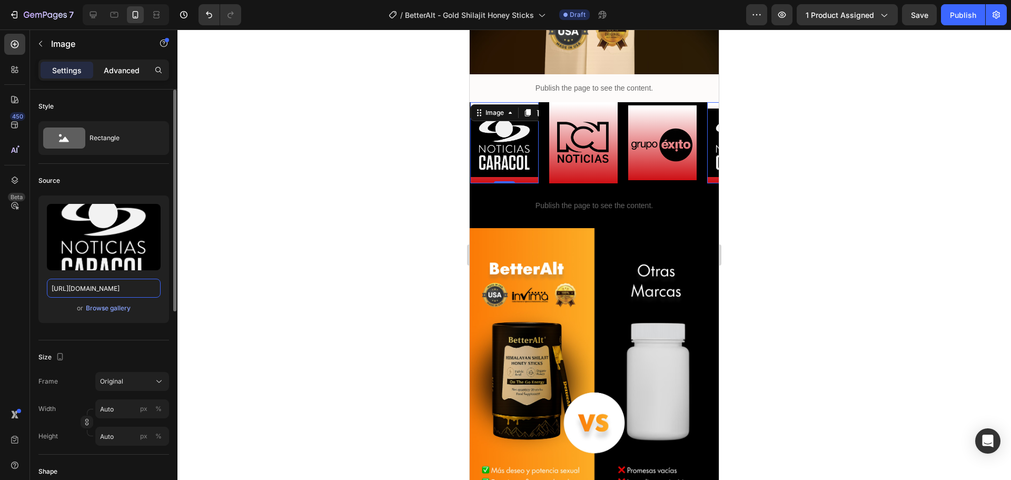
type input "[URL][DOMAIN_NAME]"
click at [115, 70] on p "Advanced" at bounding box center [122, 70] width 36 height 11
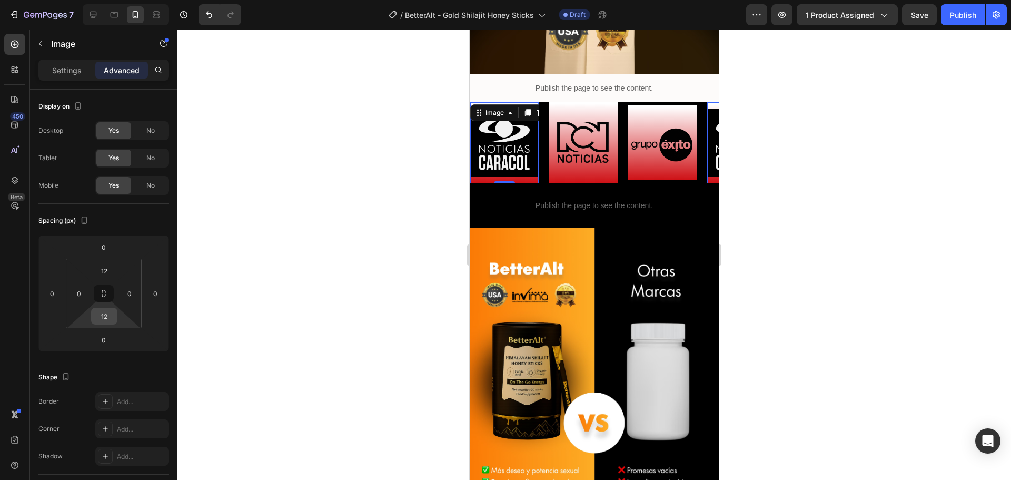
click at [106, 310] on input "12" at bounding box center [104, 316] width 21 height 16
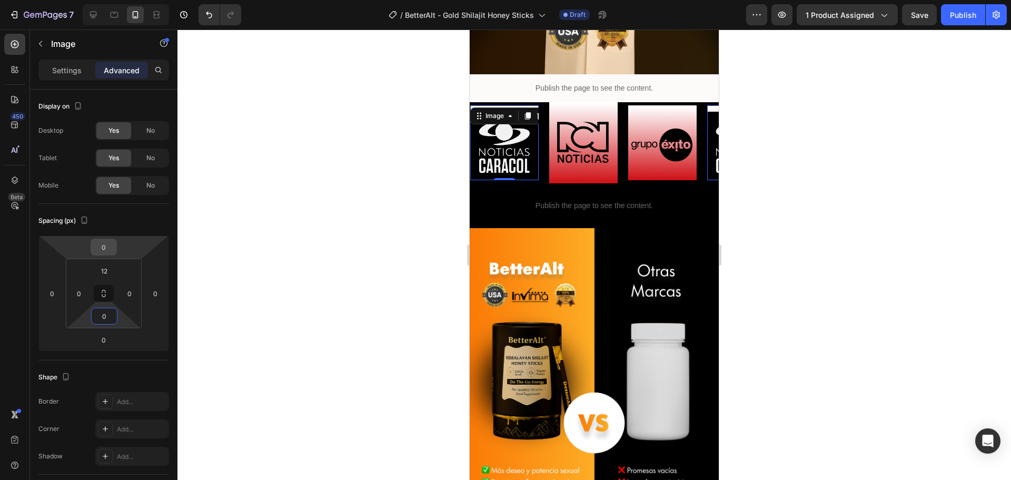
type input "0"
click at [104, 248] on input "0" at bounding box center [103, 247] width 21 height 16
click at [87, 0] on html "7 Version history / BetterAlt - Gold Shilajit Honey Sticks Draft Preview 1 prod…" at bounding box center [505, 0] width 1011 height 0
click at [99, 271] on input "12" at bounding box center [104, 271] width 21 height 16
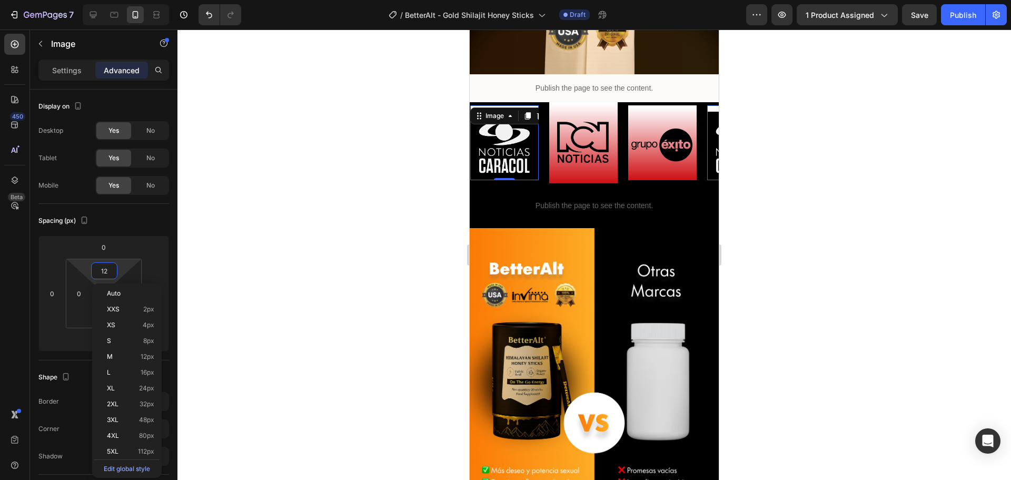
click at [99, 271] on input "12" at bounding box center [104, 271] width 21 height 16
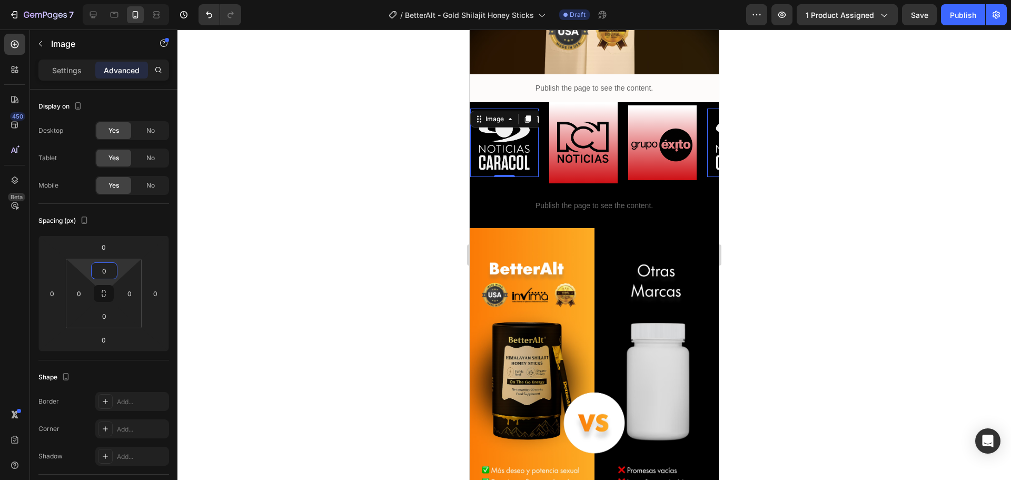
type input "0"
click at [297, 187] on div at bounding box center [593, 254] width 833 height 450
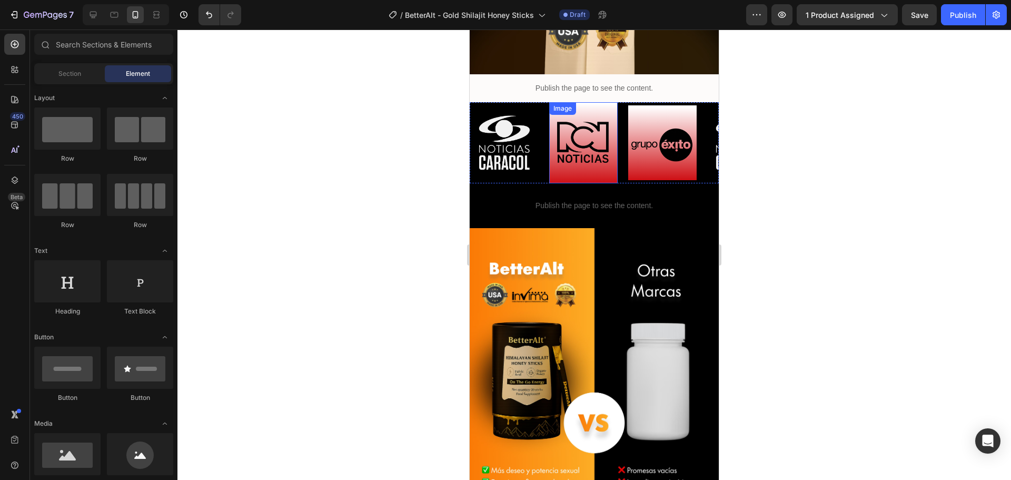
click at [595, 133] on img at bounding box center [583, 142] width 68 height 68
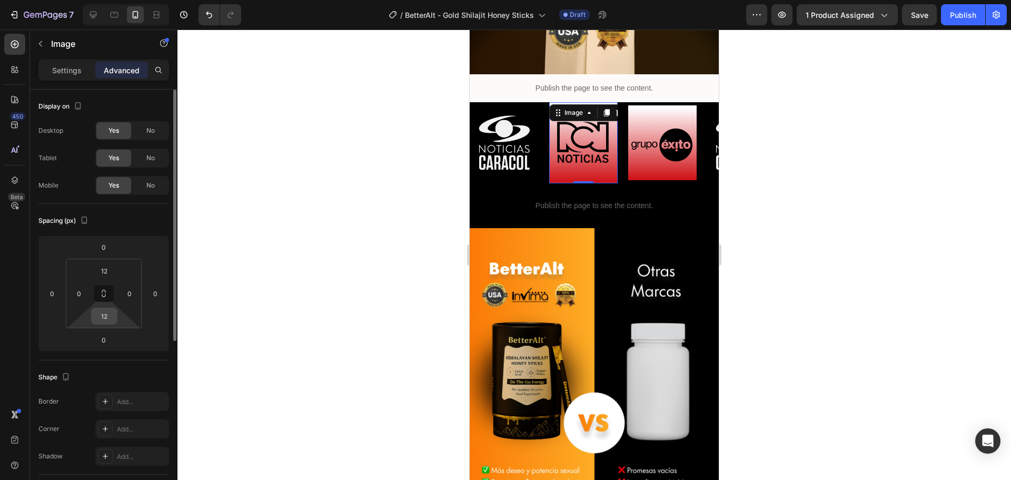
click at [101, 315] on input "12" at bounding box center [104, 316] width 21 height 16
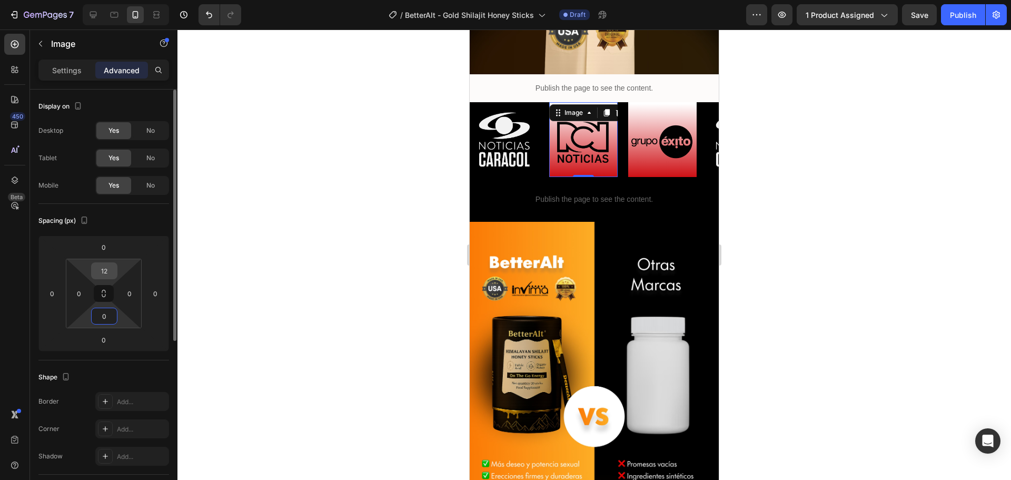
type input "0"
click at [102, 272] on input "12" at bounding box center [104, 271] width 21 height 16
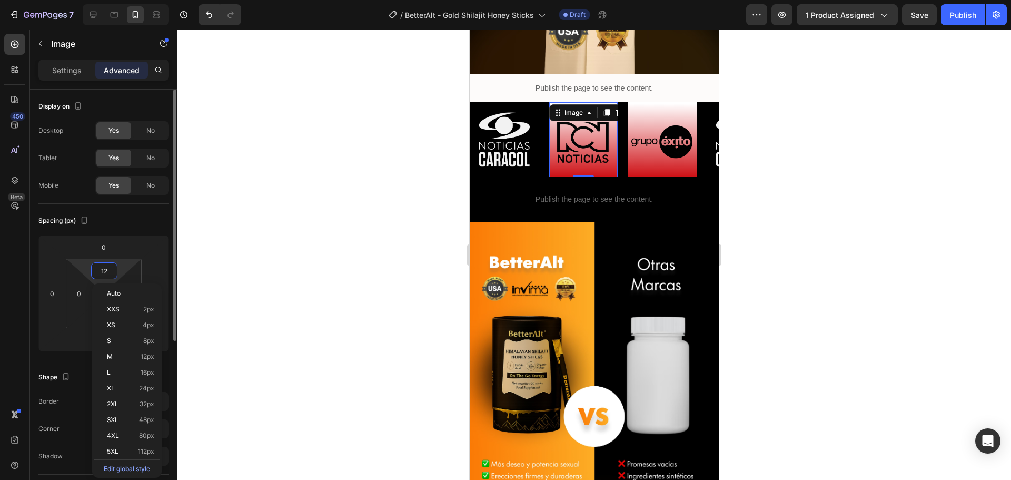
type input "0"
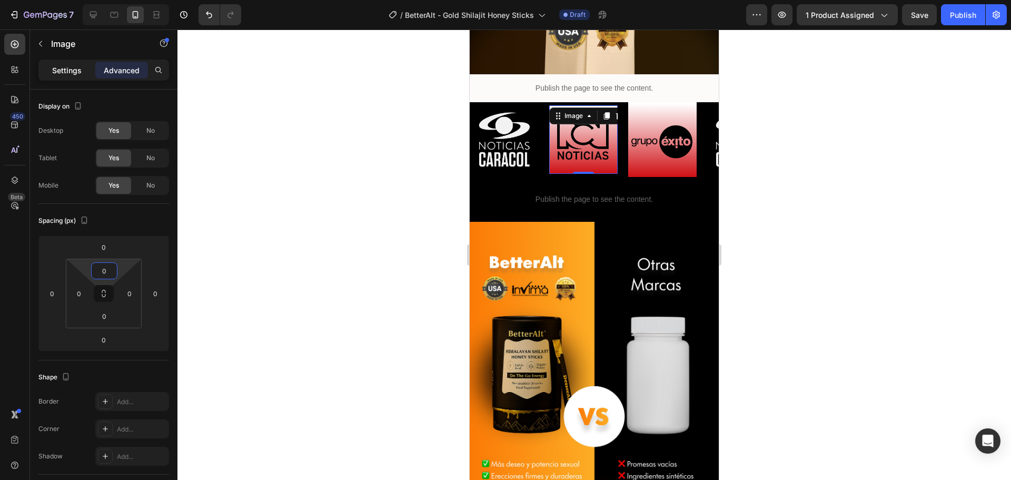
click at [61, 71] on p "Settings" at bounding box center [66, 70] width 29 height 11
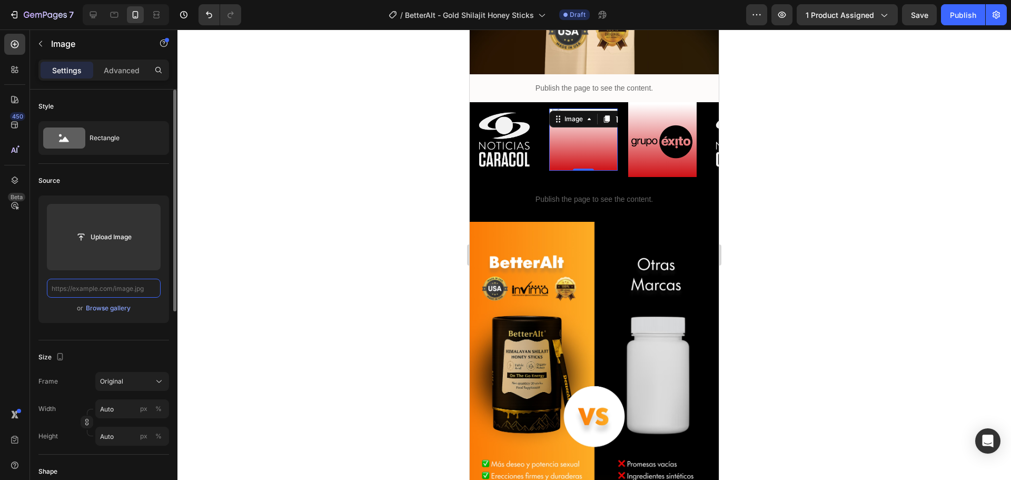
paste input "[URL][DOMAIN_NAME]"
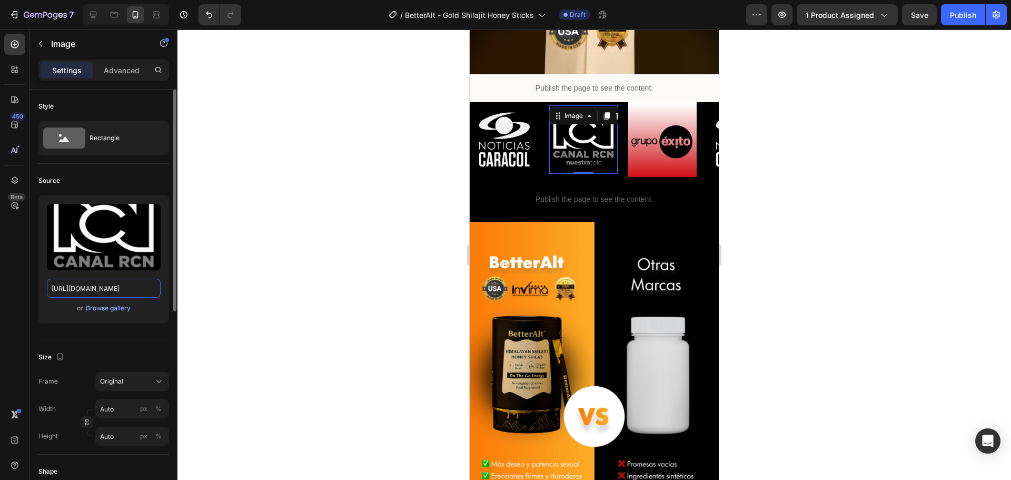
type input "[URL][DOMAIN_NAME]"
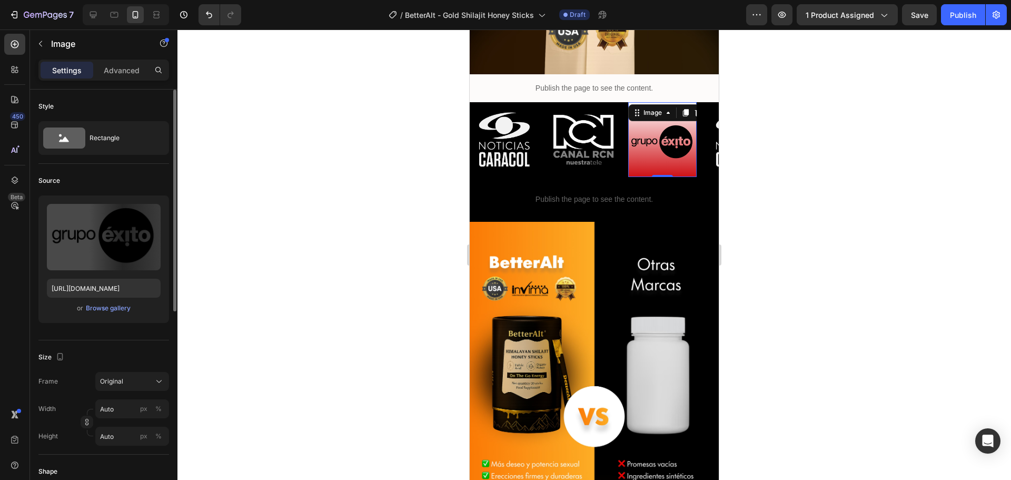
click at [646, 107] on div "Image 0" at bounding box center [662, 139] width 68 height 75
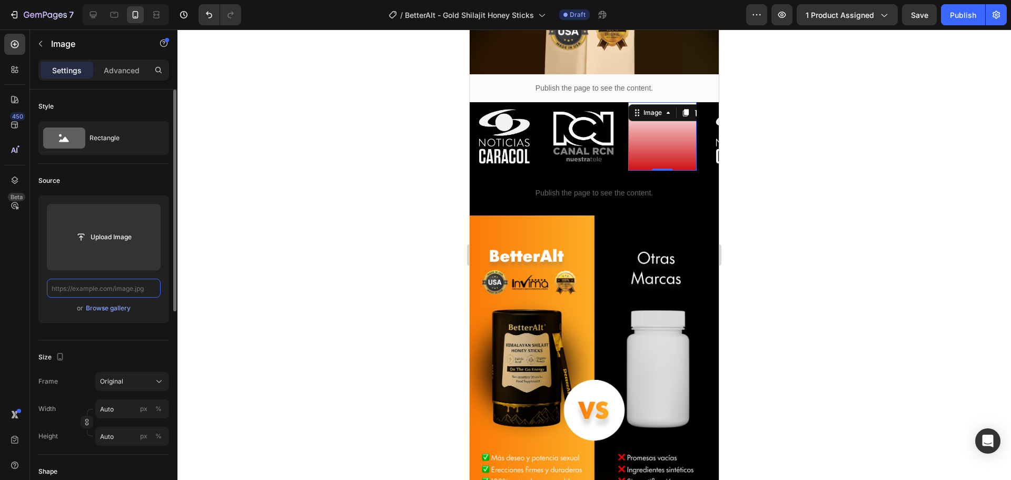
paste input "[URL][DOMAIN_NAME]"
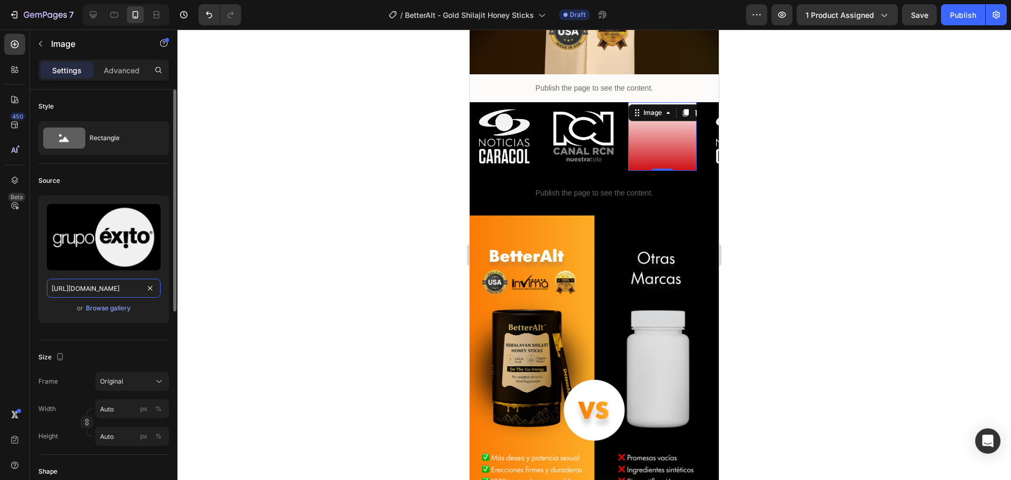
scroll to position [0, 9]
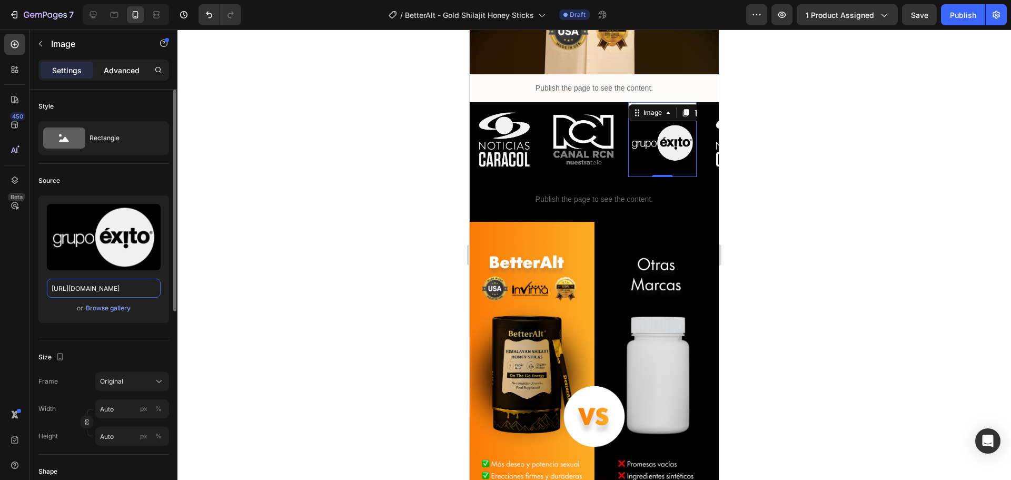
type input "[URL][DOMAIN_NAME]"
click at [126, 72] on p "Advanced" at bounding box center [122, 70] width 36 height 11
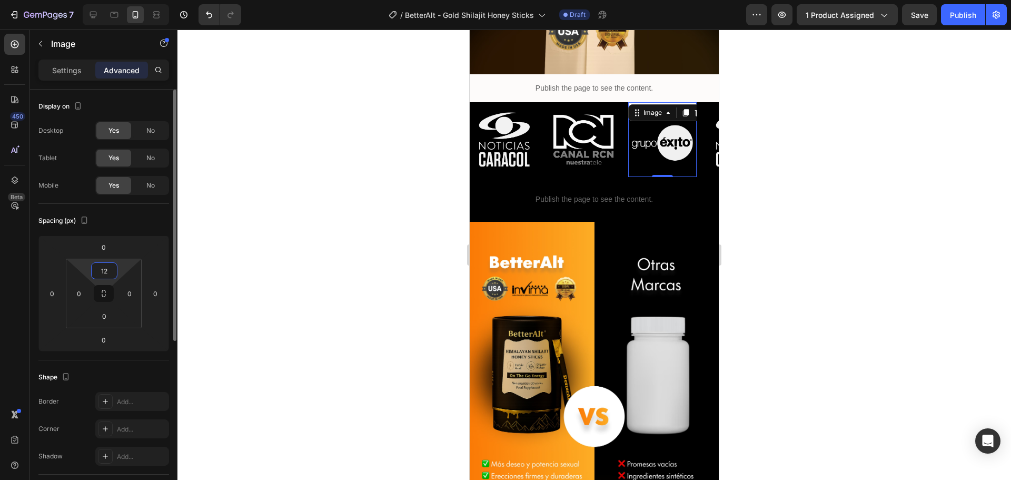
click at [100, 271] on input "12" at bounding box center [104, 271] width 21 height 16
type input "0"
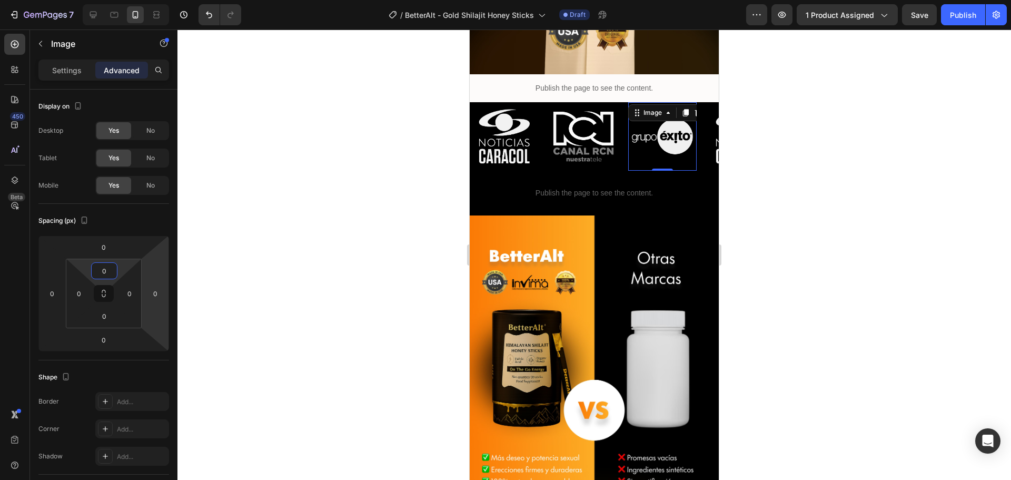
click at [271, 237] on div at bounding box center [593, 254] width 833 height 450
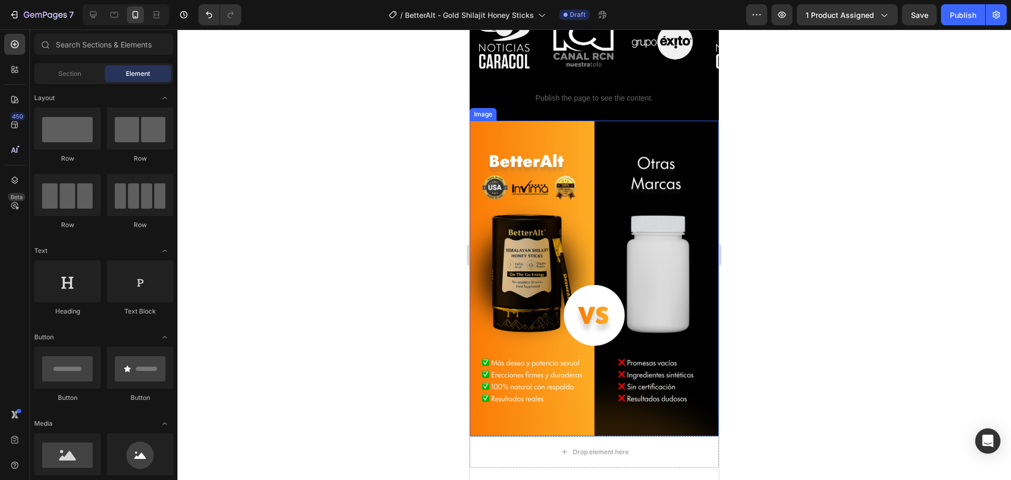
scroll to position [2296, 0]
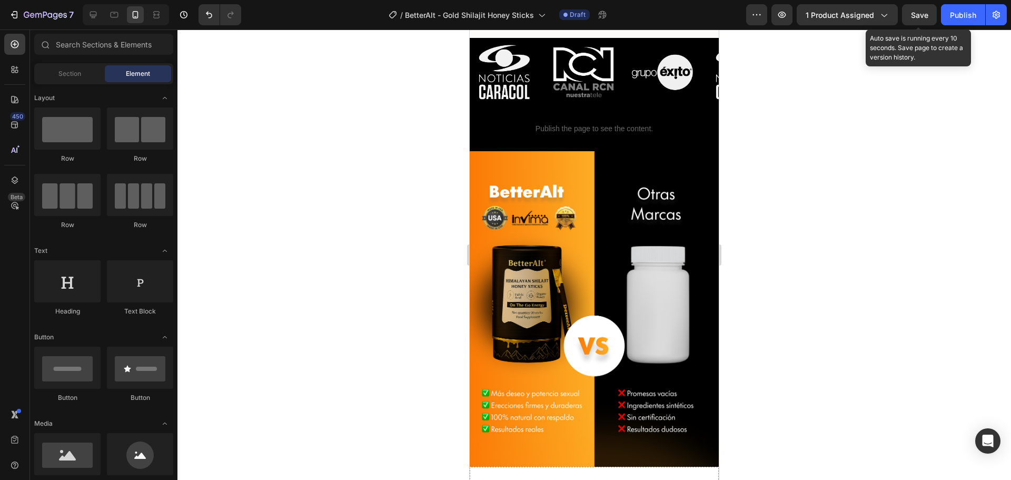
click at [915, 19] on div "Save" at bounding box center [919, 14] width 17 height 11
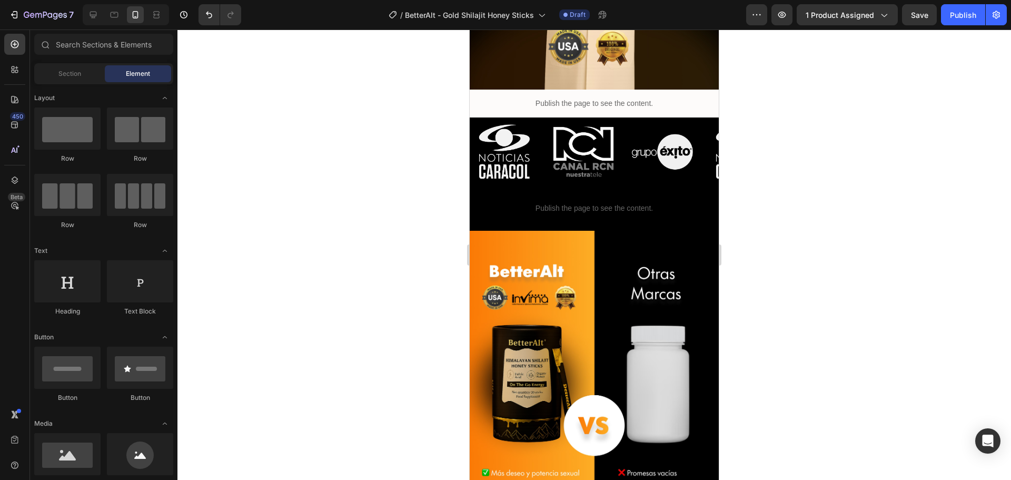
scroll to position [2086, 0]
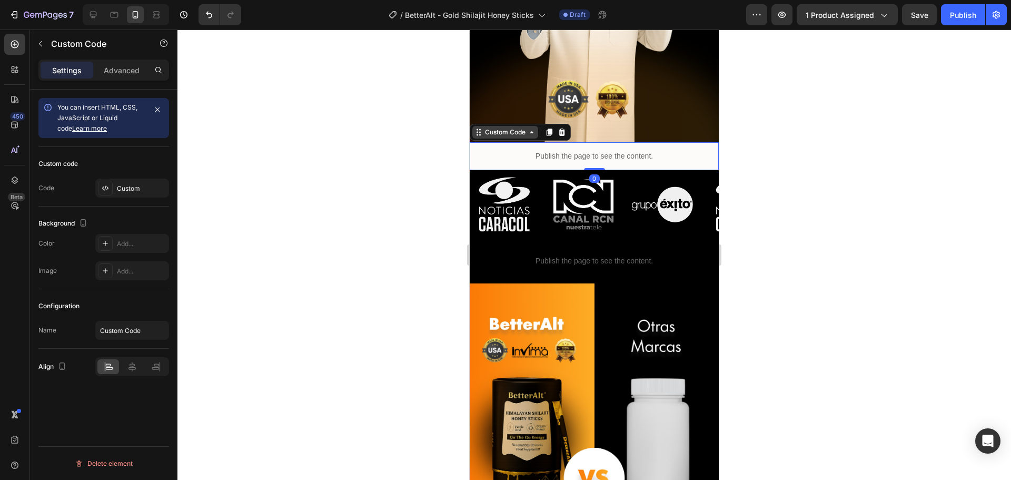
click at [494, 126] on div "Custom Code" at bounding box center [505, 132] width 66 height 13
click at [122, 247] on div "Add..." at bounding box center [141, 243] width 49 height 9
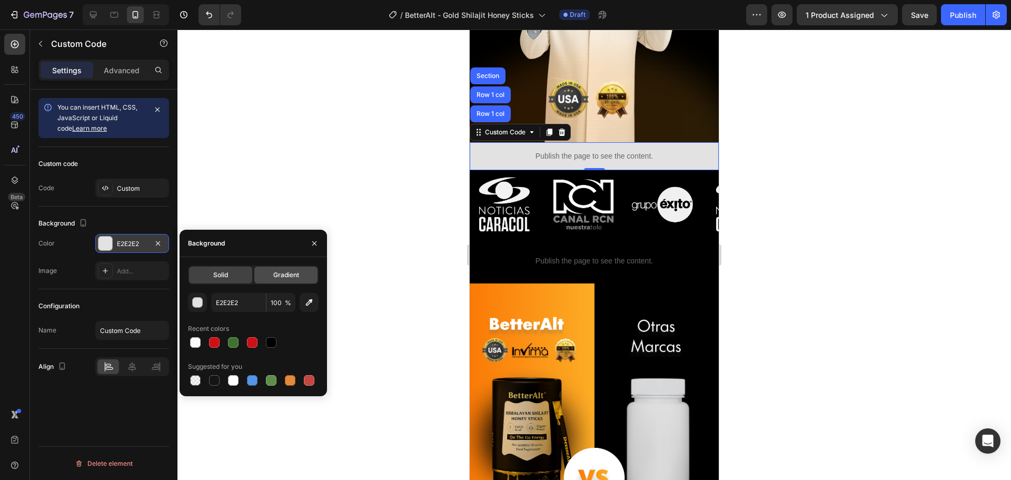
click at [296, 278] on span "Gradient" at bounding box center [286, 274] width 26 height 9
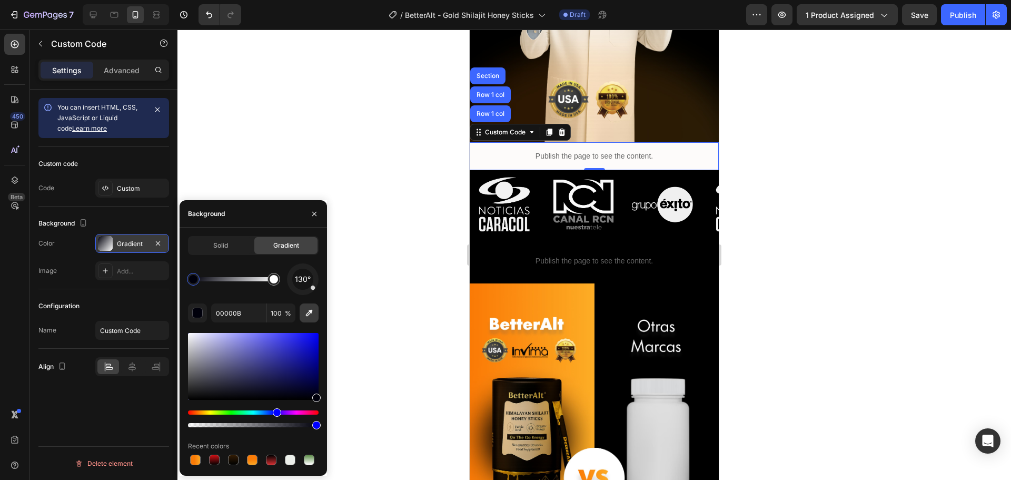
click at [306, 307] on button "button" at bounding box center [309, 312] width 19 height 19
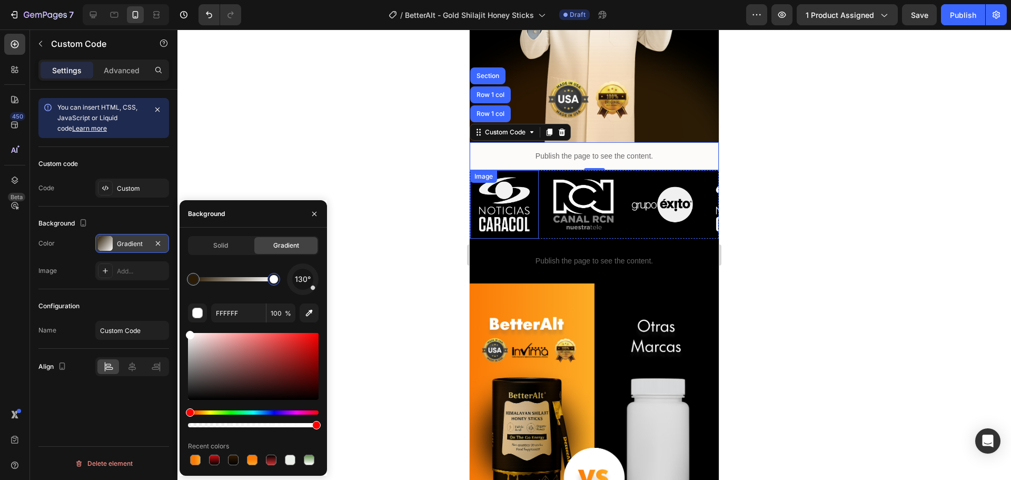
click at [274, 281] on div at bounding box center [274, 279] width 8 height 8
click at [315, 314] on button "button" at bounding box center [309, 312] width 19 height 19
type input "000000"
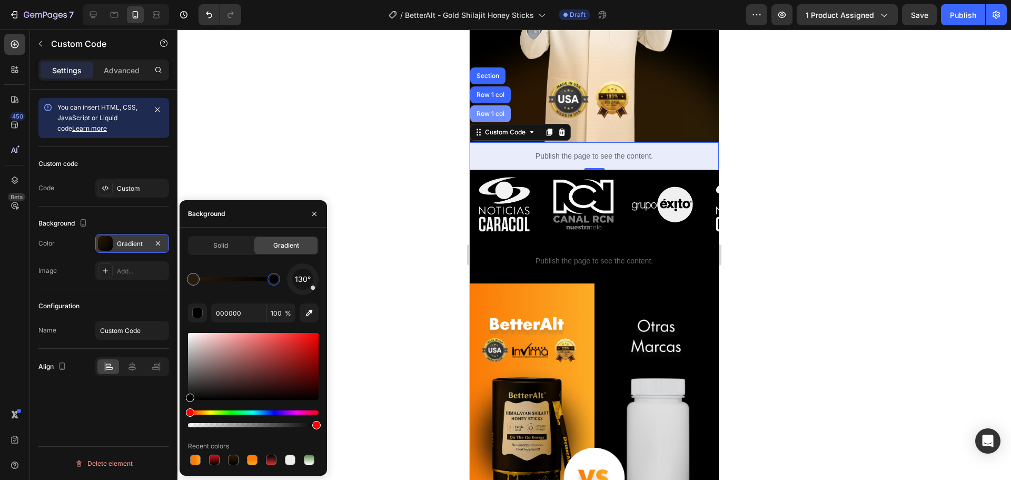
click at [488, 111] on div "Row 1 col" at bounding box center [490, 114] width 32 height 6
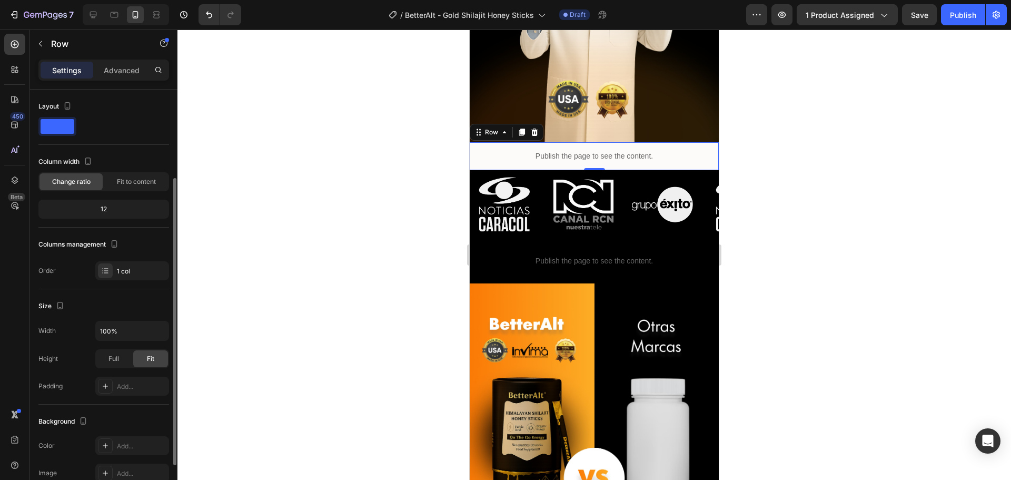
scroll to position [105, 0]
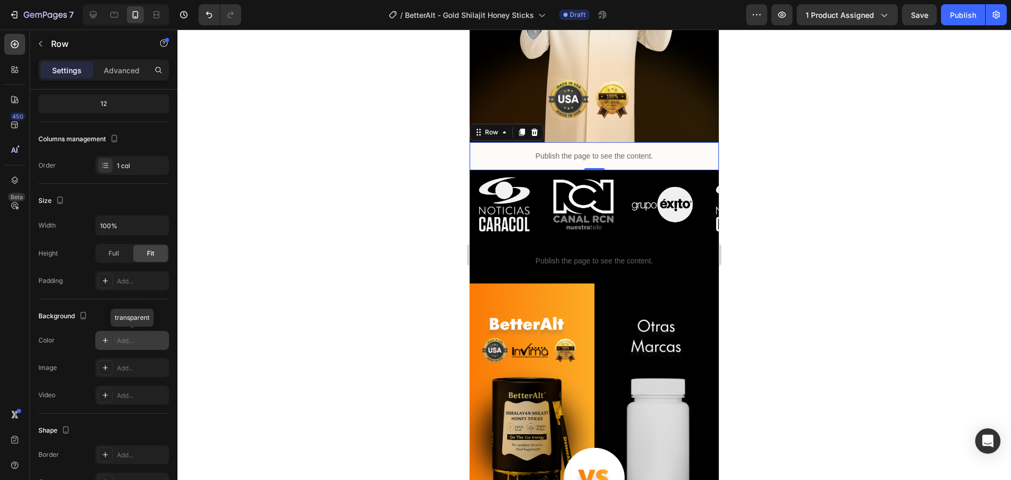
click at [137, 334] on div "Add..." at bounding box center [132, 340] width 74 height 19
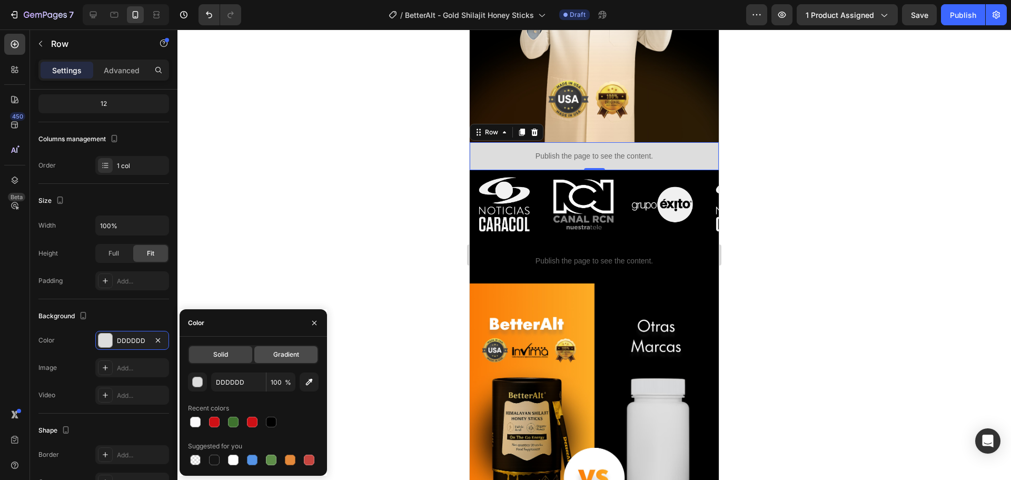
click at [281, 354] on span "Gradient" at bounding box center [286, 354] width 26 height 9
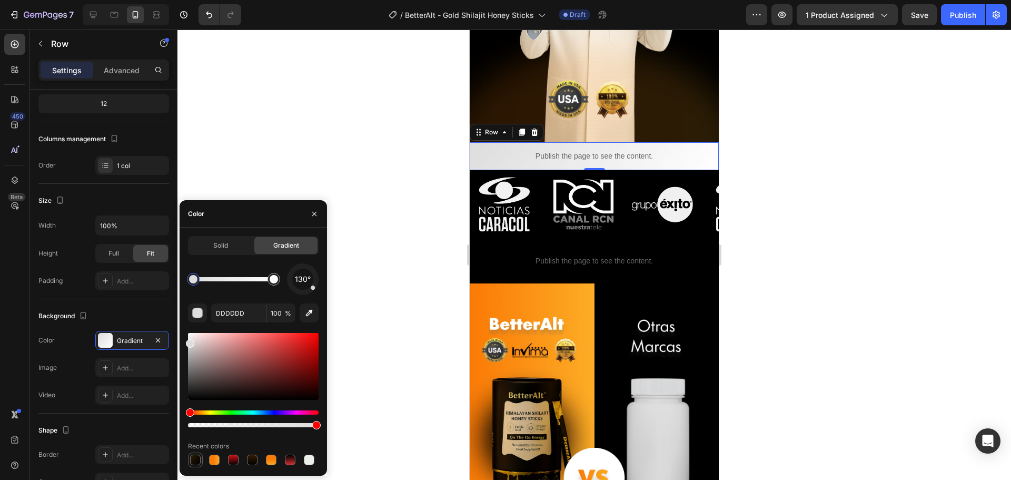
click at [198, 459] on div at bounding box center [195, 459] width 11 height 11
type input "2B1B04"
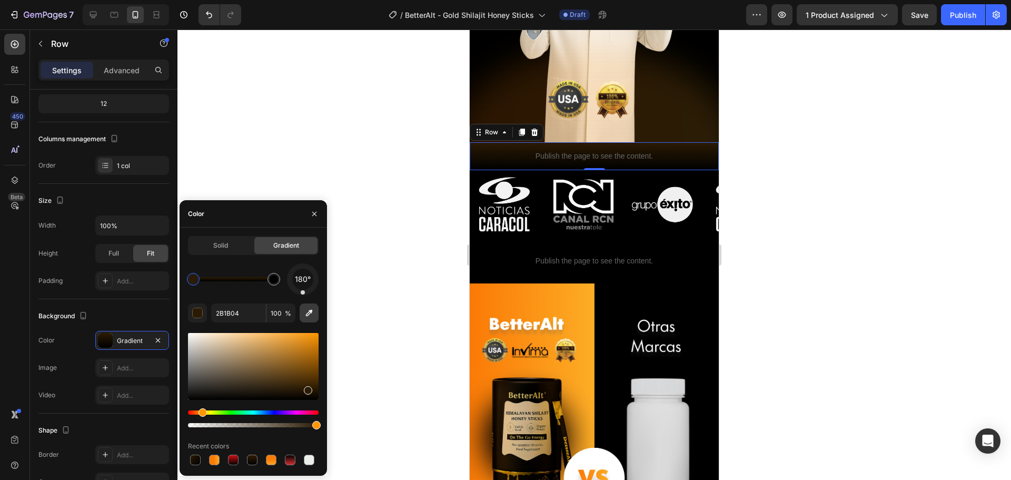
drag, startPoint x: 308, startPoint y: 292, endPoint x: 303, endPoint y: 307, distance: 16.3
click at [303, 307] on div "180° 2B1B04 100 % Recent colors" at bounding box center [253, 365] width 131 height 204
click at [746, 138] on div at bounding box center [593, 254] width 833 height 450
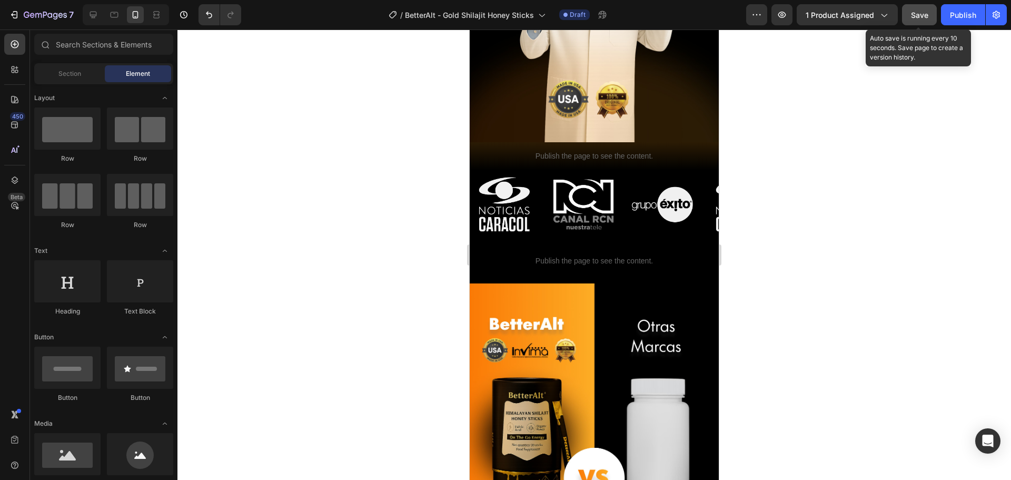
click at [924, 15] on span "Save" at bounding box center [919, 15] width 17 height 9
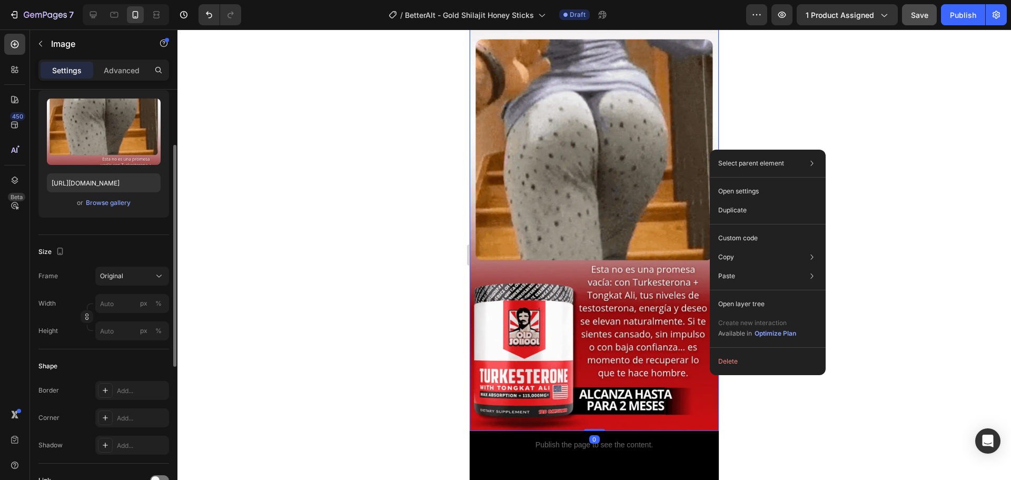
click at [755, 458] on div at bounding box center [593, 254] width 833 height 450
